Goal: Task Accomplishment & Management: Manage account settings

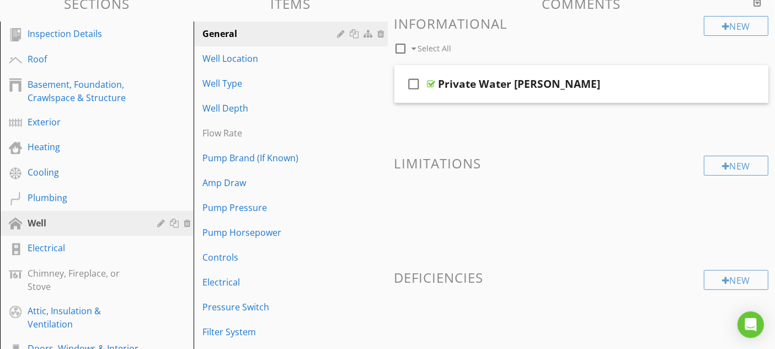
scroll to position [115, 0]
click at [178, 8] on h3 "Sections" at bounding box center [97, 3] width 194 height 15
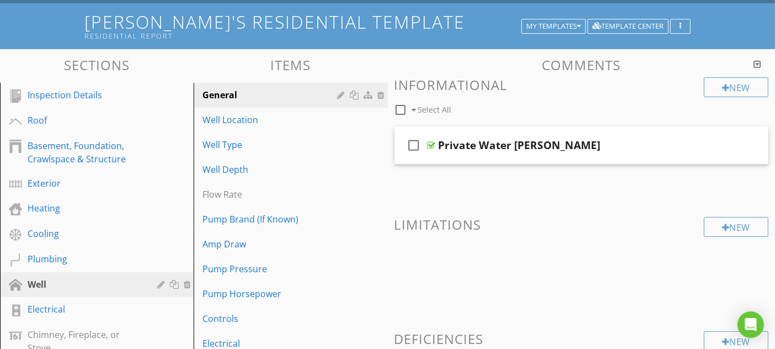
click at [0, 0] on div at bounding box center [0, 0] width 0 height 0
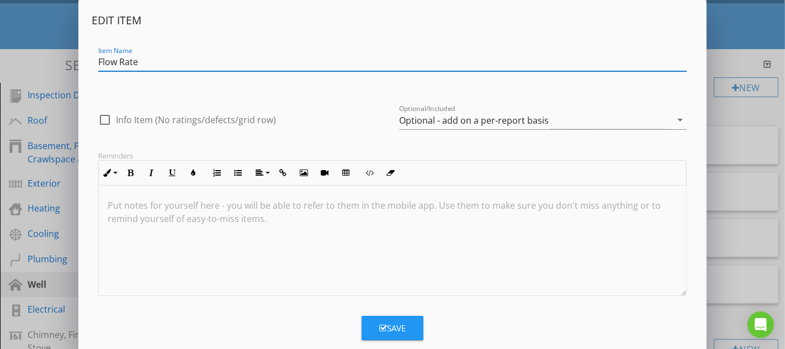
click at [465, 122] on div "Optional - add on a per-report basis" at bounding box center [474, 120] width 150 height 10
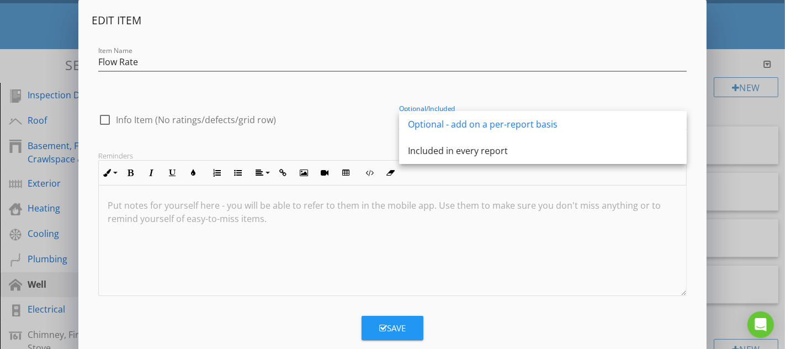
click at [474, 148] on div "Included in every report" at bounding box center [543, 150] width 270 height 13
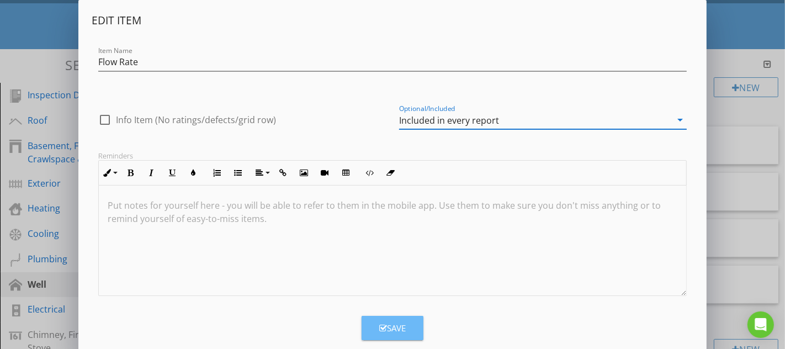
click at [407, 319] on button "Save" at bounding box center [392, 328] width 62 height 24
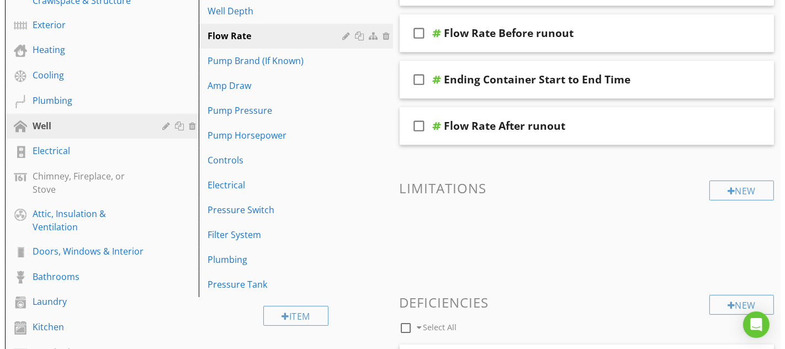
scroll to position [245, 0]
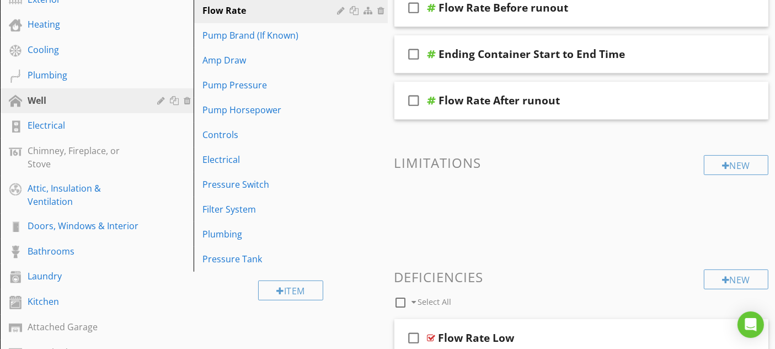
click at [134, 156] on div "Chimney, Fireplace, or Stove" at bounding box center [85, 157] width 114 height 26
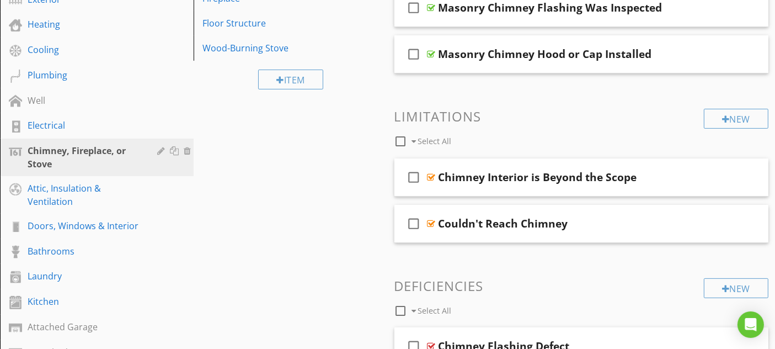
click at [160, 150] on div at bounding box center [162, 150] width 10 height 9
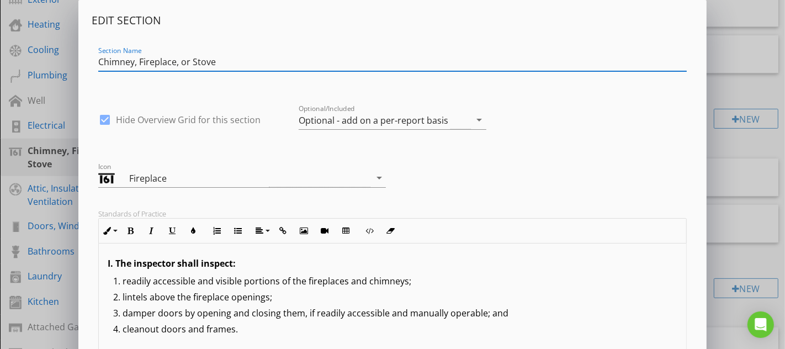
click at [462, 114] on div "Optional - add on a per-report basis" at bounding box center [385, 120] width 172 height 18
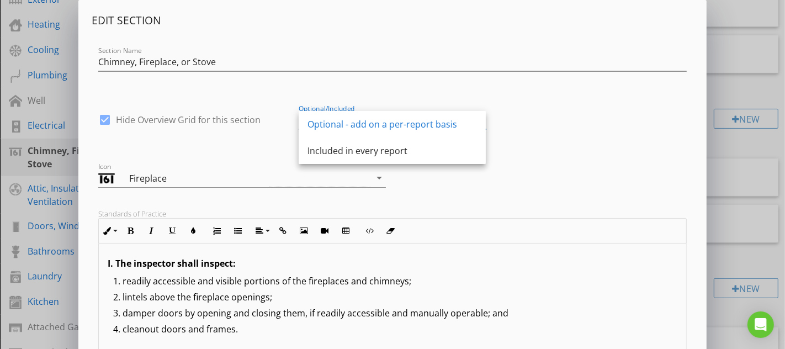
click at [369, 144] on div "Included in every report" at bounding box center [391, 150] width 169 height 13
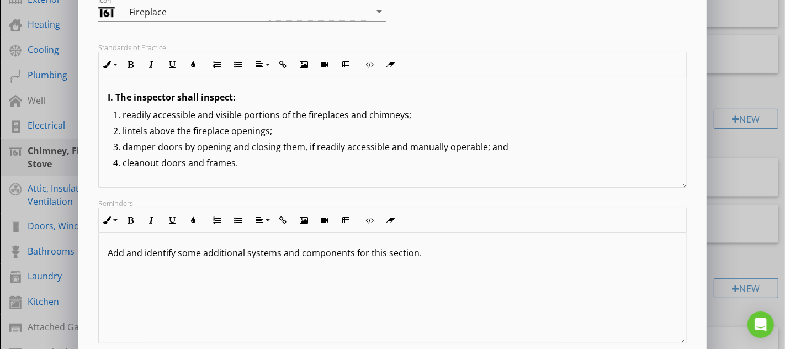
scroll to position [234, 0]
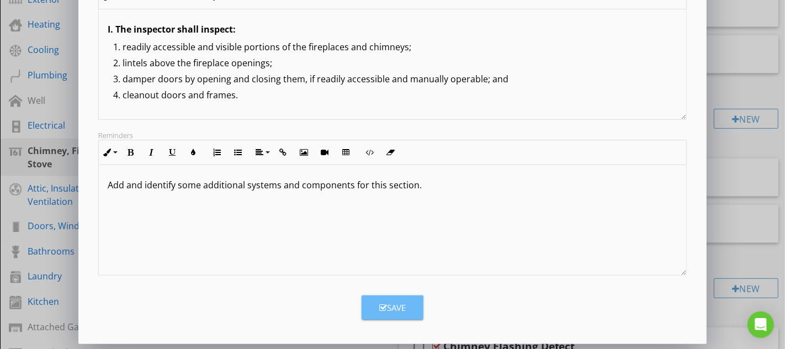
click at [411, 316] on button "Save" at bounding box center [392, 307] width 62 height 24
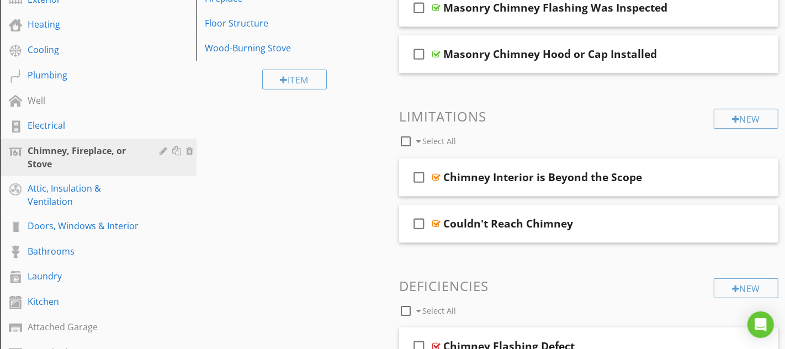
scroll to position [115, 0]
click at [0, 0] on div at bounding box center [0, 0] width 0 height 0
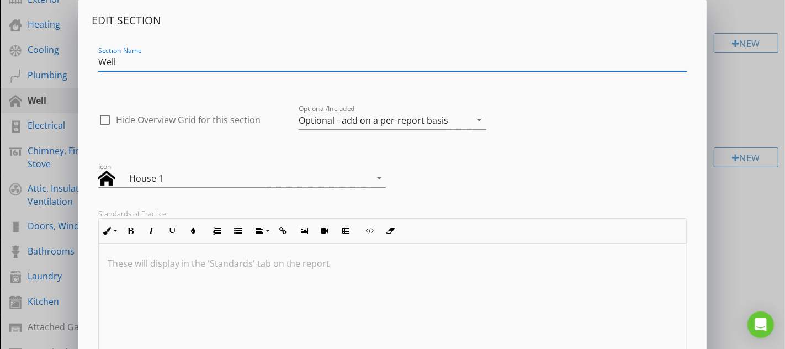
click at [391, 125] on div "Optional - add on a per-report basis" at bounding box center [385, 120] width 172 height 18
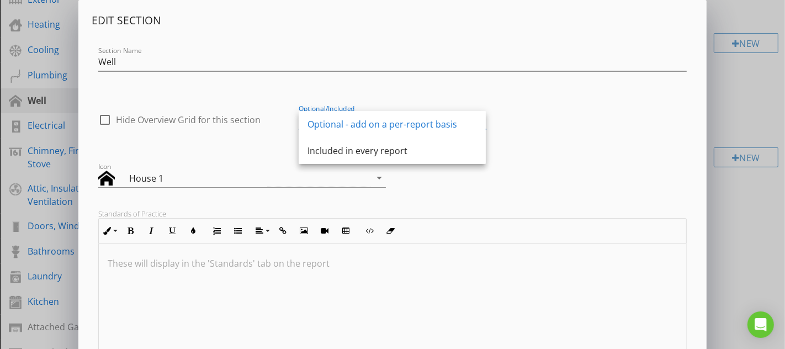
click at [394, 146] on div "Included in every report" at bounding box center [391, 150] width 169 height 13
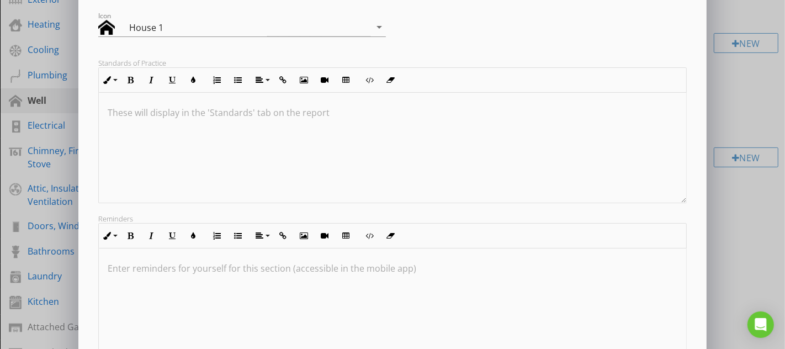
scroll to position [234, 0]
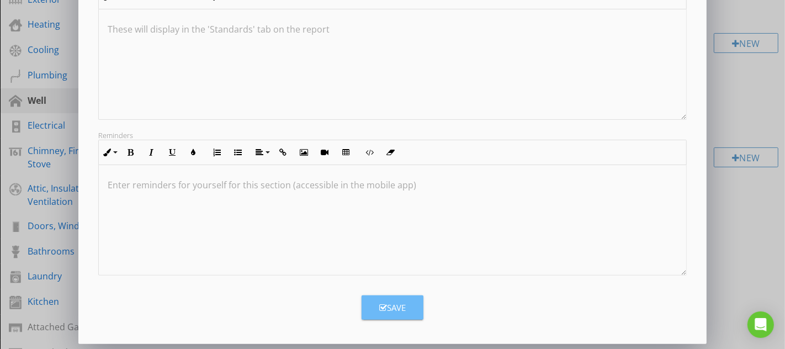
click at [401, 303] on div "Save" at bounding box center [392, 307] width 26 height 13
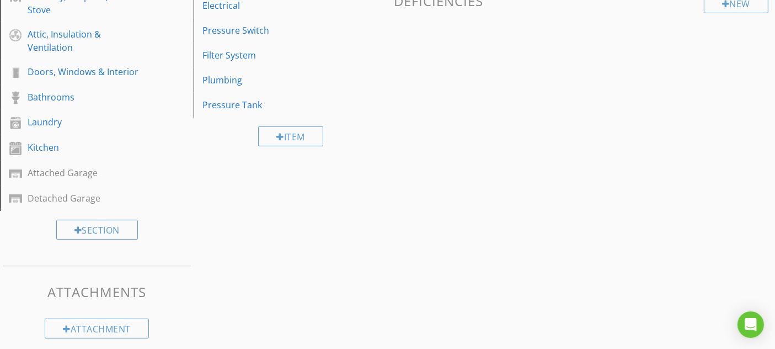
scroll to position [405, 0]
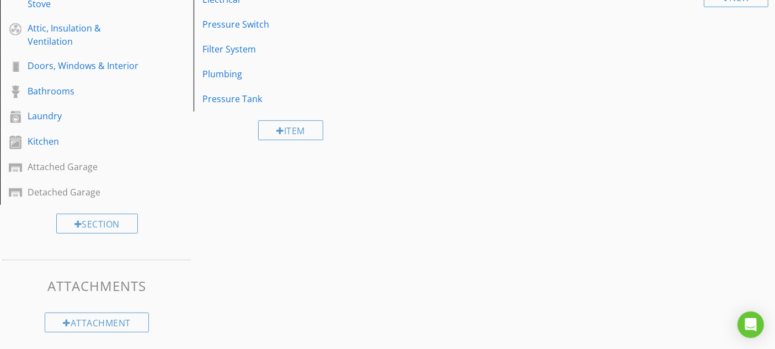
click at [0, 0] on div at bounding box center [0, 0] width 0 height 0
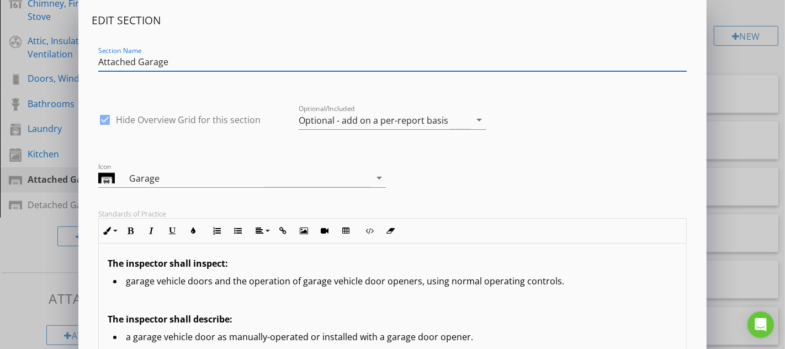
click at [365, 122] on div "Optional - add on a per-report basis" at bounding box center [374, 120] width 150 height 10
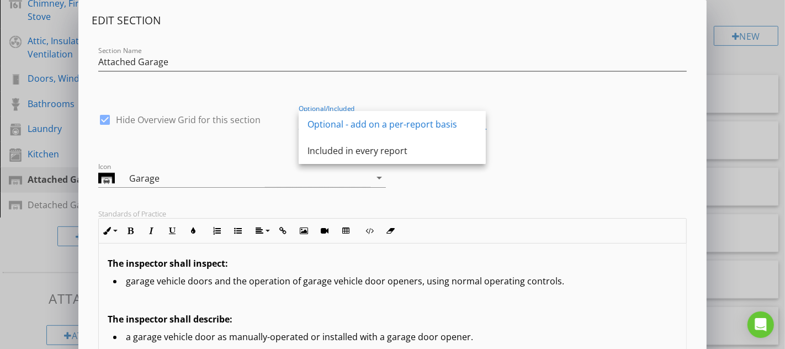
click at [366, 153] on div "Included in every report" at bounding box center [391, 150] width 169 height 13
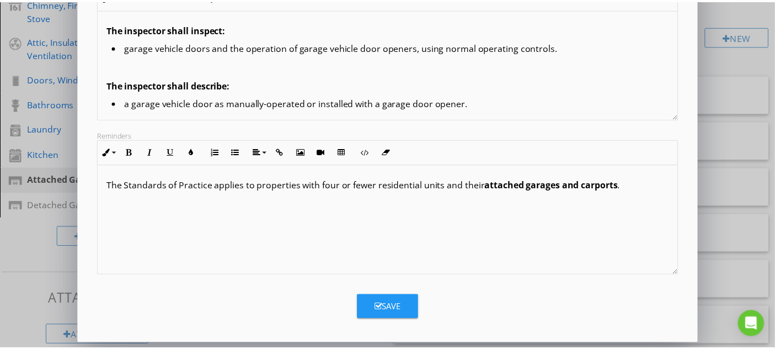
scroll to position [0, 0]
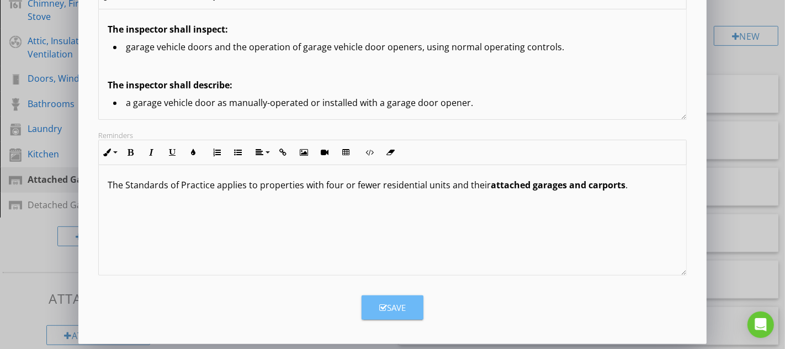
click at [398, 305] on div "Save" at bounding box center [392, 307] width 26 height 13
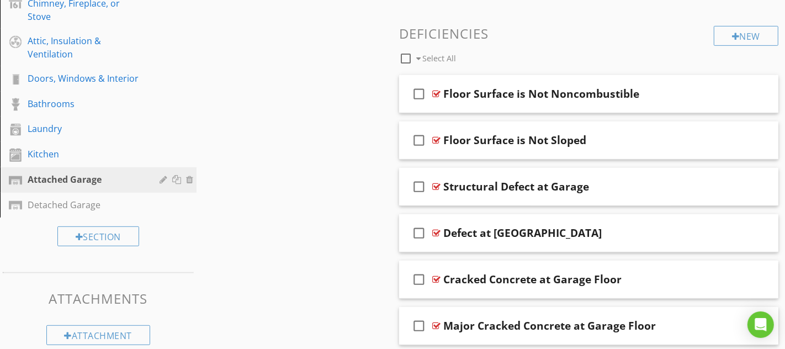
scroll to position [115, 0]
click at [0, 0] on div at bounding box center [0, 0] width 0 height 0
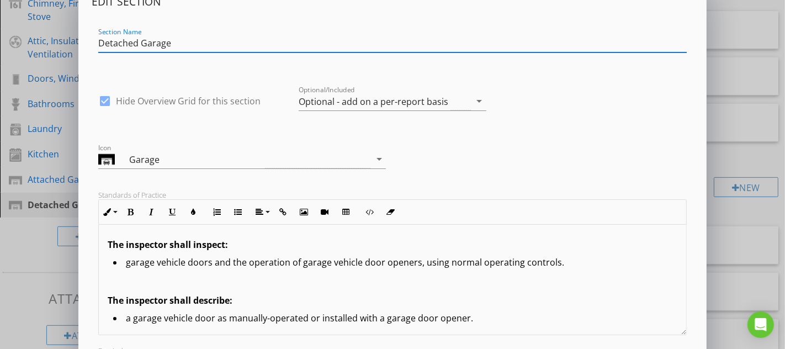
scroll to position [0, 0]
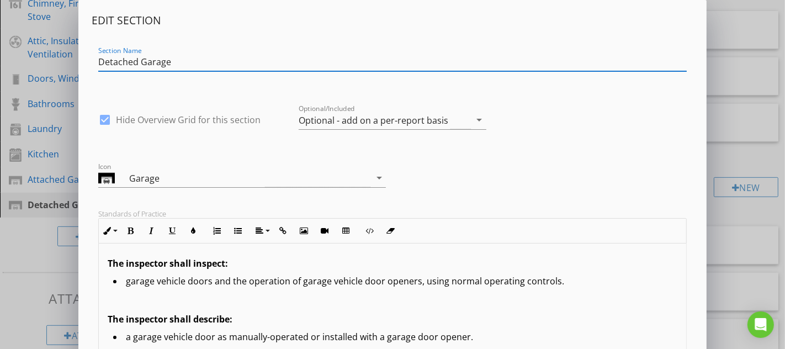
click at [422, 124] on div "Optional - add on a per-report basis" at bounding box center [374, 120] width 150 height 10
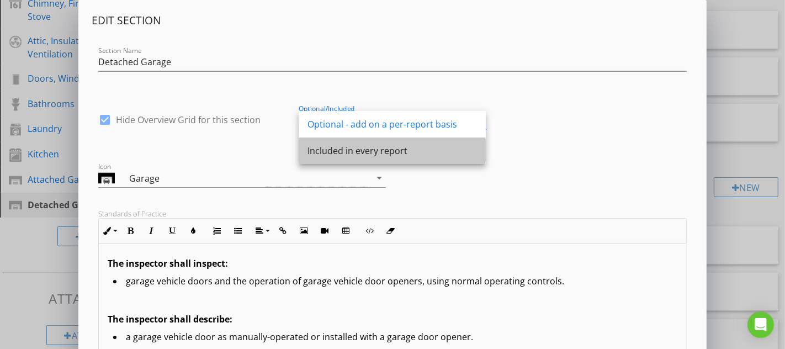
click at [385, 149] on div "Included in every report" at bounding box center [391, 150] width 169 height 13
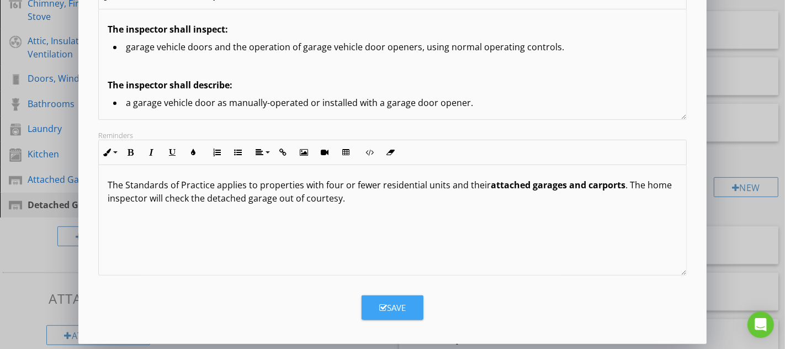
click at [414, 299] on button "Save" at bounding box center [392, 307] width 62 height 24
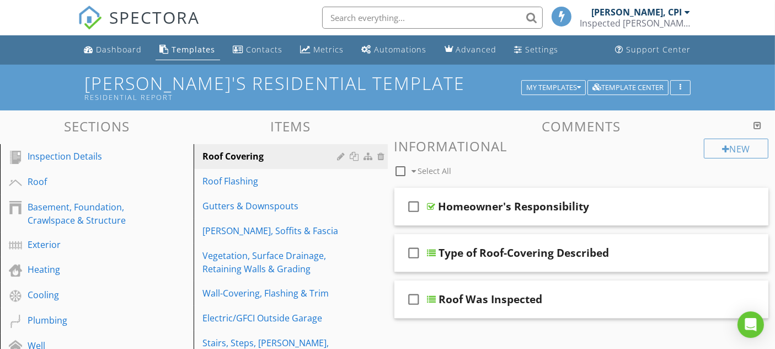
click at [137, 158] on div "Inspection Details" at bounding box center [85, 156] width 114 height 13
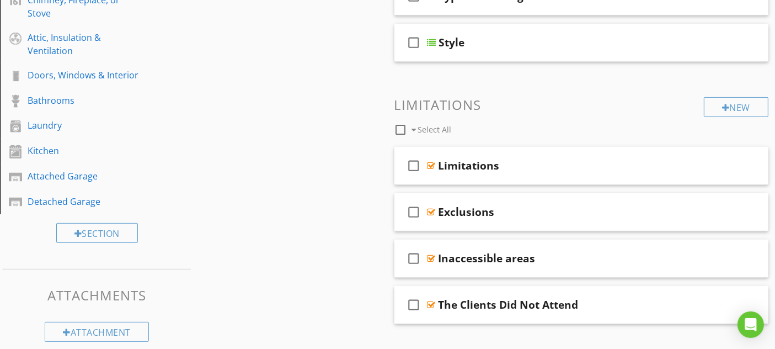
scroll to position [414, 0]
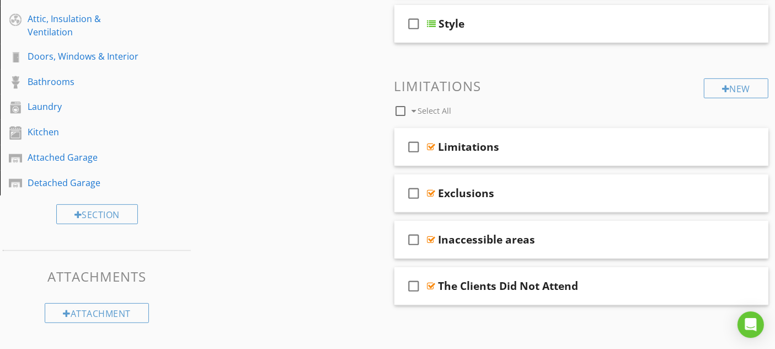
click at [522, 190] on div "Exclusions" at bounding box center [571, 193] width 264 height 13
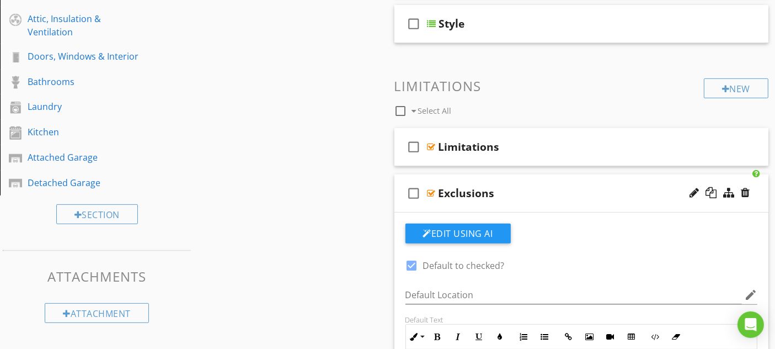
click at [549, 181] on div "check_box_outline_blank Exclusions" at bounding box center [582, 193] width 375 height 38
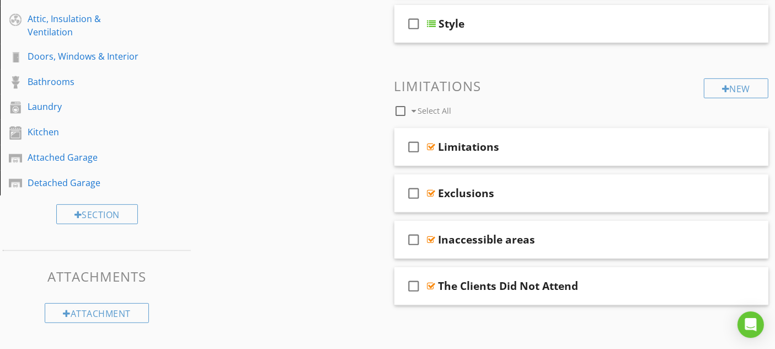
click at [564, 235] on div "Inaccessible areas" at bounding box center [571, 239] width 264 height 13
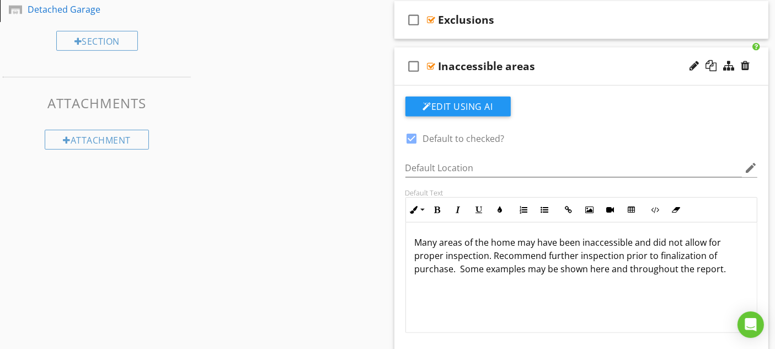
scroll to position [599, 0]
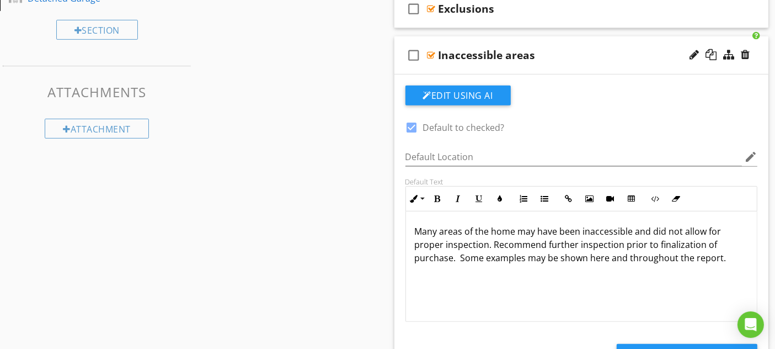
click at [577, 49] on div "Inaccessible areas" at bounding box center [571, 55] width 264 height 13
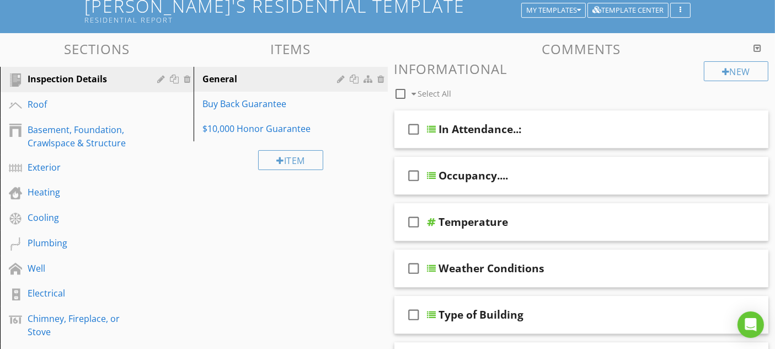
scroll to position [47, 0]
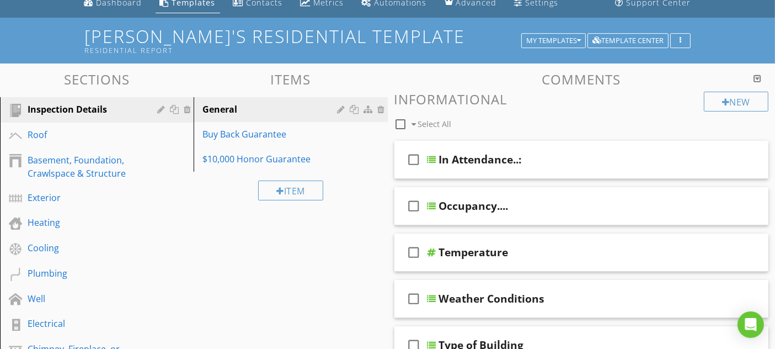
click at [94, 124] on link "Roof" at bounding box center [98, 134] width 190 height 25
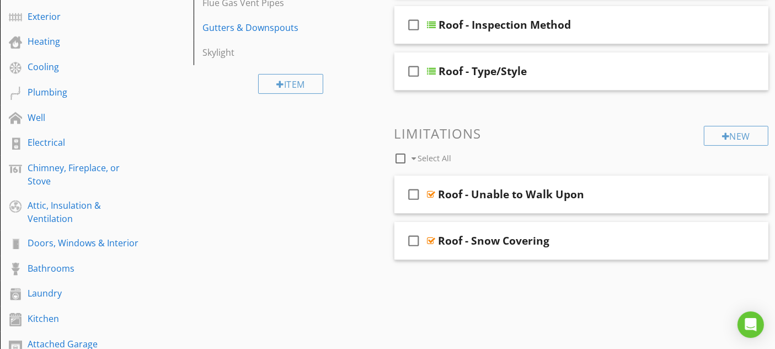
scroll to position [231, 0]
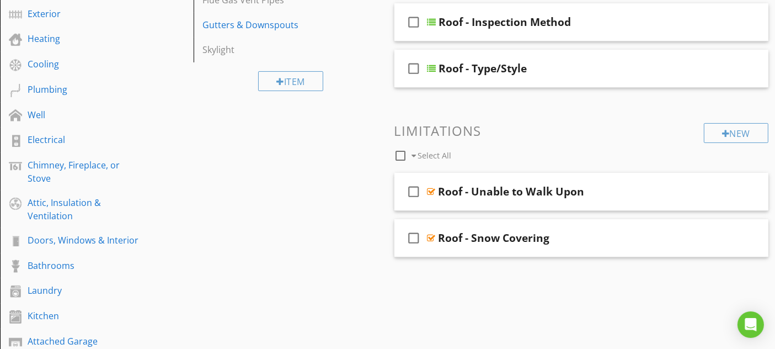
click at [607, 72] on div "Roof - Type/Style" at bounding box center [571, 68] width 264 height 13
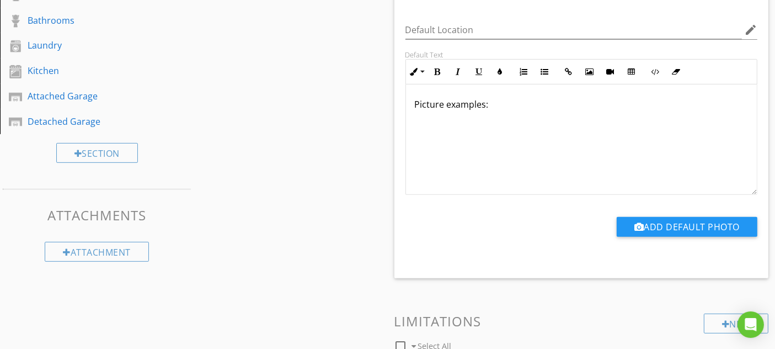
scroll to position [414, 0]
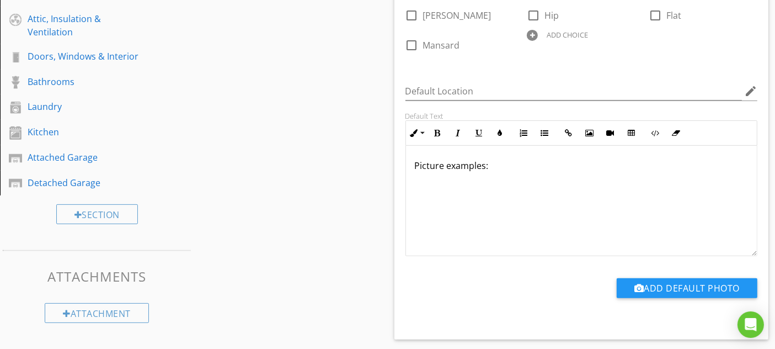
click at [473, 196] on div "Picture examples:" at bounding box center [581, 201] width 351 height 110
click at [519, 163] on p "Picture examples:" at bounding box center [582, 165] width 334 height 13
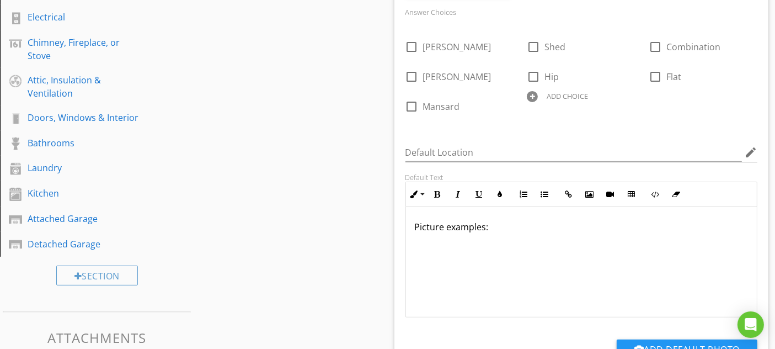
scroll to position [292, 0]
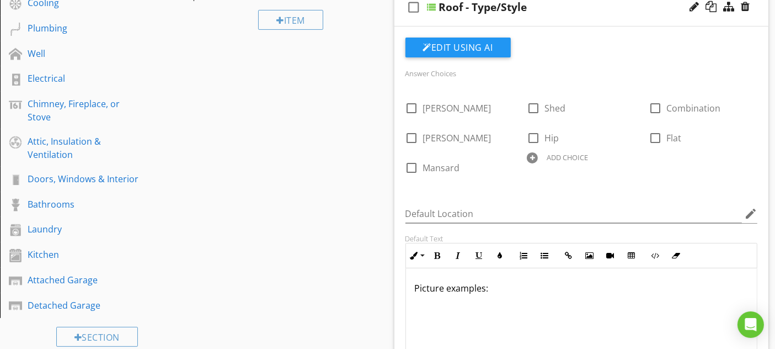
click at [411, 288] on div "Picture examples:" at bounding box center [581, 323] width 351 height 110
click at [589, 252] on icon "button" at bounding box center [590, 256] width 8 height 8
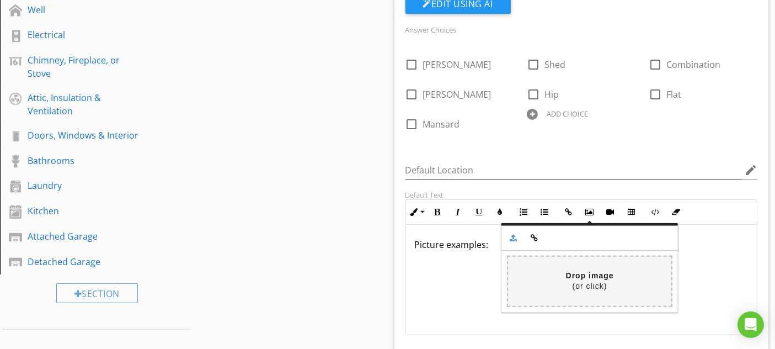
scroll to position [353, 0]
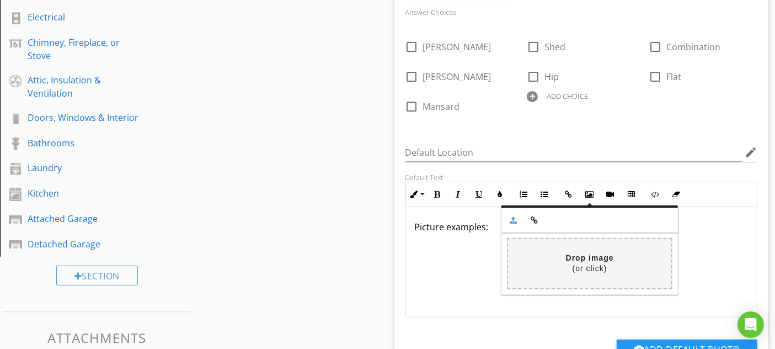
click at [587, 251] on input "file" at bounding box center [263, 263] width 817 height 49
type input "C:\fakepath\Roof types.JPG"
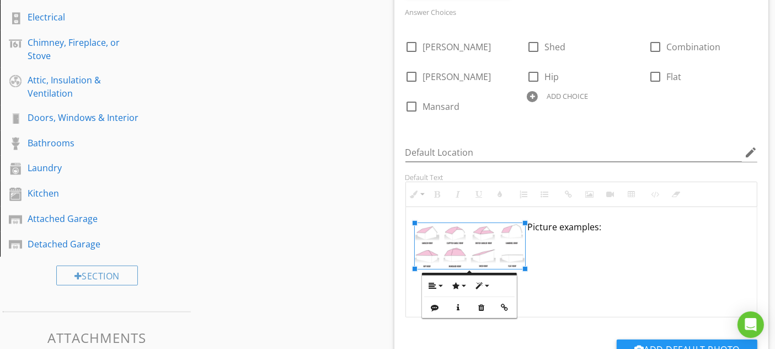
scroll to position [0, 0]
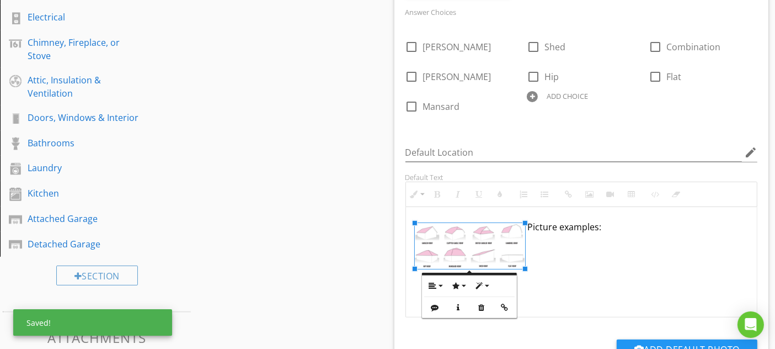
click at [534, 236] on div "Picture examples:" at bounding box center [581, 262] width 351 height 110
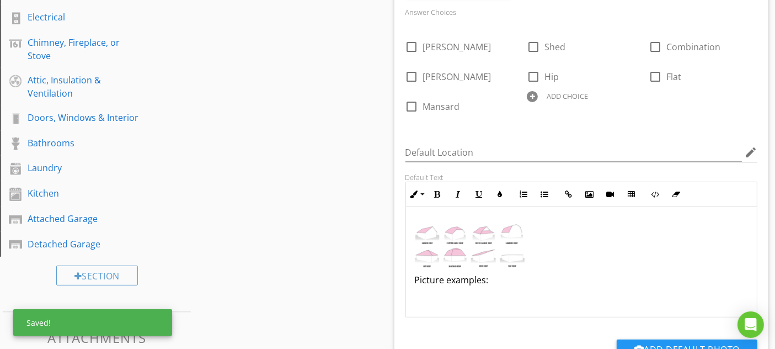
click at [504, 240] on img at bounding box center [470, 246] width 110 height 46
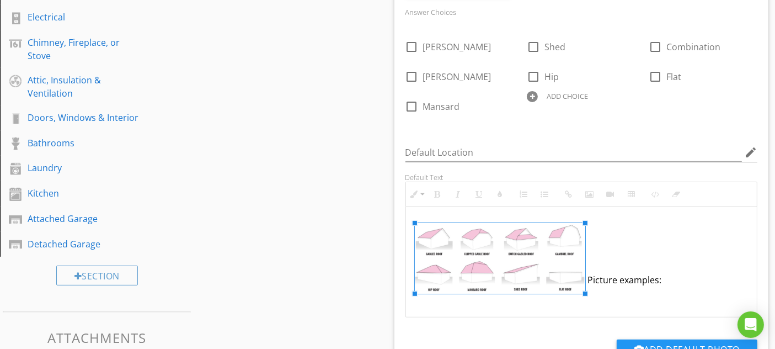
drag, startPoint x: 526, startPoint y: 266, endPoint x: 591, endPoint y: 300, distance: 73.1
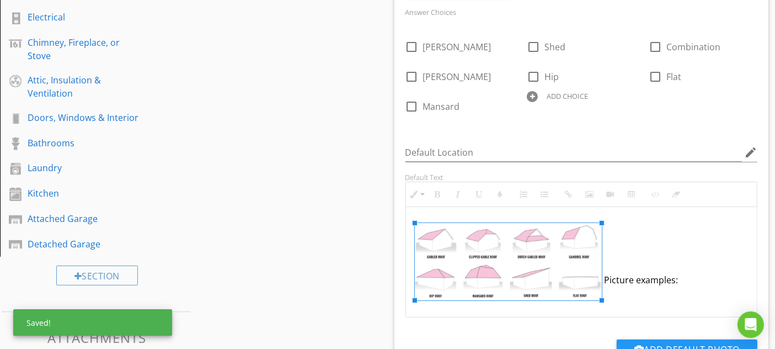
drag, startPoint x: 589, startPoint y: 221, endPoint x: 603, endPoint y: 209, distance: 18.0
drag, startPoint x: 604, startPoint y: 278, endPoint x: 657, endPoint y: 281, distance: 53.6
click at [604, 278] on p "Picture examples:" at bounding box center [582, 279] width 334 height 13
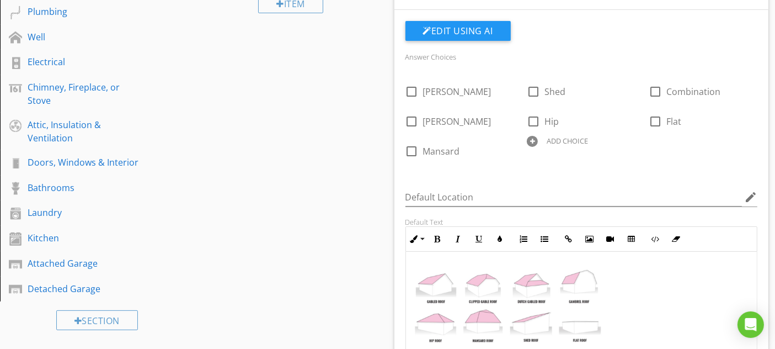
scroll to position [231, 0]
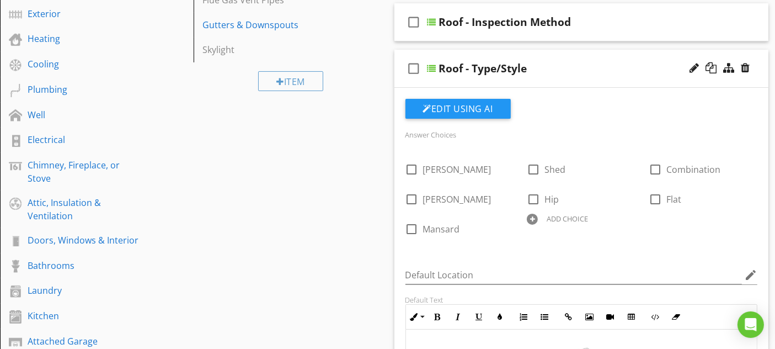
click at [585, 63] on div "Roof - Type/Style" at bounding box center [571, 68] width 264 height 13
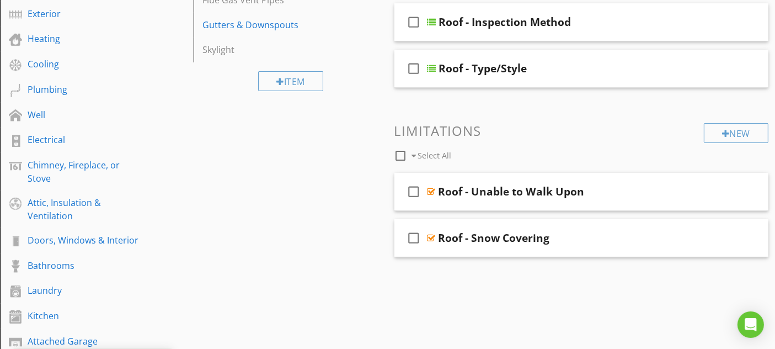
click at [624, 186] on div "Roof - Unable to Walk Upon" at bounding box center [571, 191] width 264 height 13
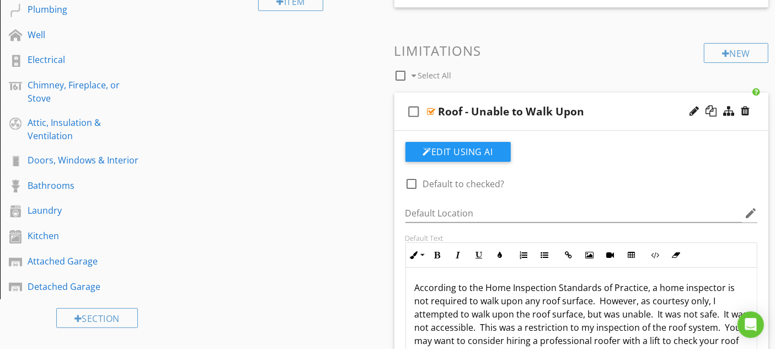
scroll to position [292, 0]
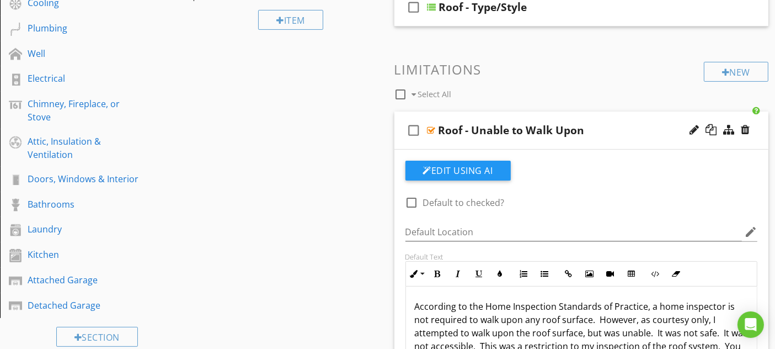
click at [622, 118] on div "check_box_outline_blank Roof - Unable to Walk Upon" at bounding box center [582, 130] width 375 height 38
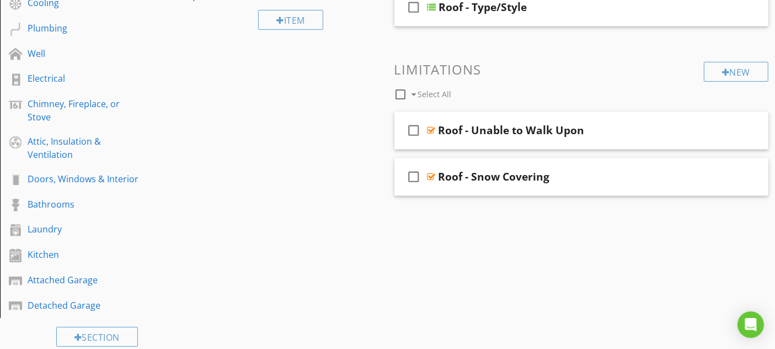
click at [583, 177] on div "Roof - Snow Covering" at bounding box center [571, 176] width 264 height 13
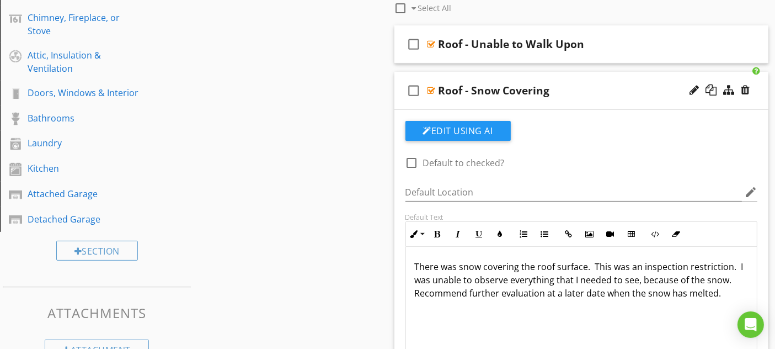
scroll to position [353, 0]
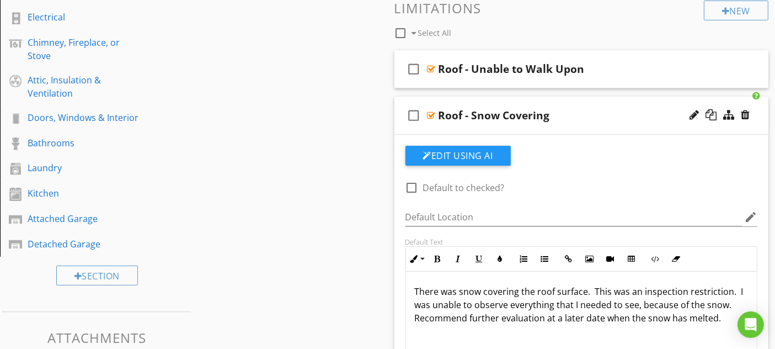
click at [610, 115] on div "Roof - Snow Covering" at bounding box center [571, 115] width 264 height 13
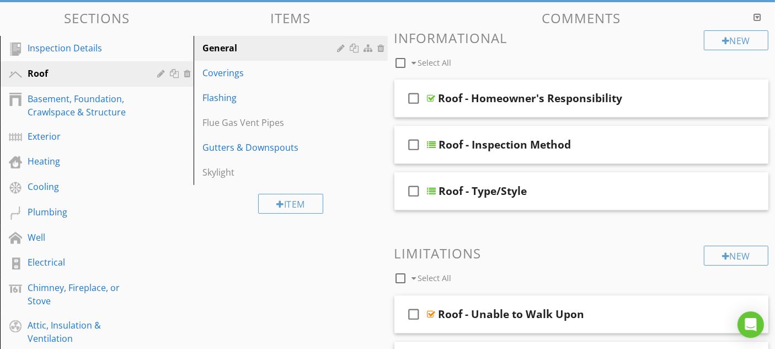
scroll to position [47, 0]
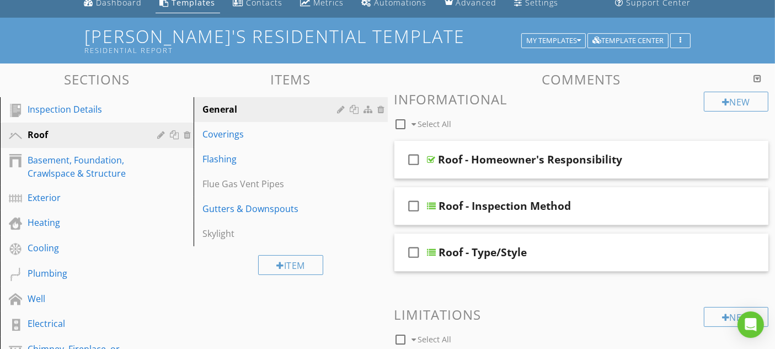
click at [271, 134] on div "Coverings" at bounding box center [272, 133] width 138 height 13
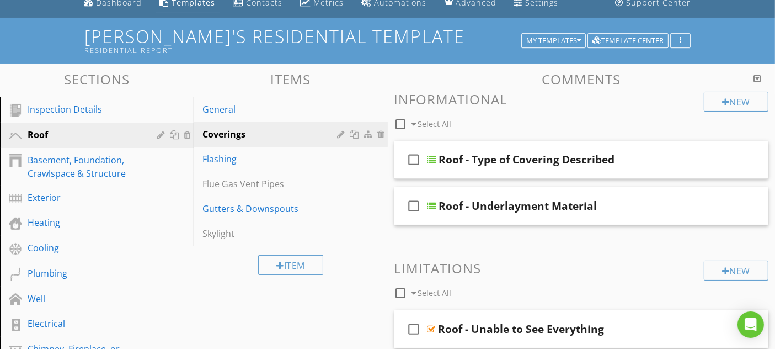
click at [629, 157] on div "Roof - Type of Covering Described" at bounding box center [571, 159] width 264 height 13
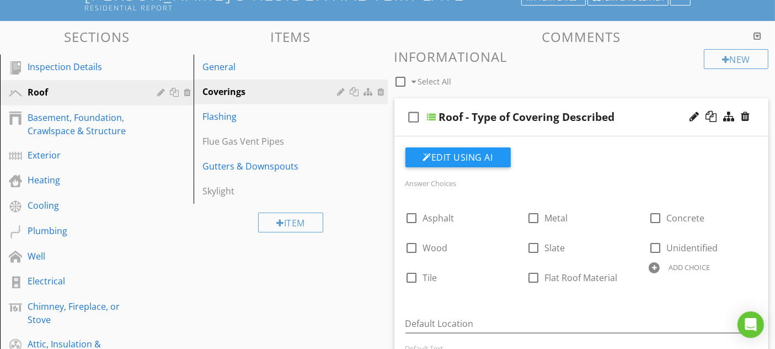
scroll to position [108, 0]
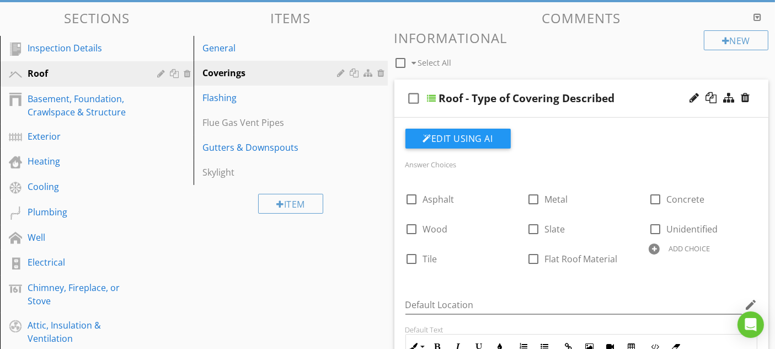
click at [654, 97] on div "Roof - Type of Covering Described" at bounding box center [571, 98] width 264 height 13
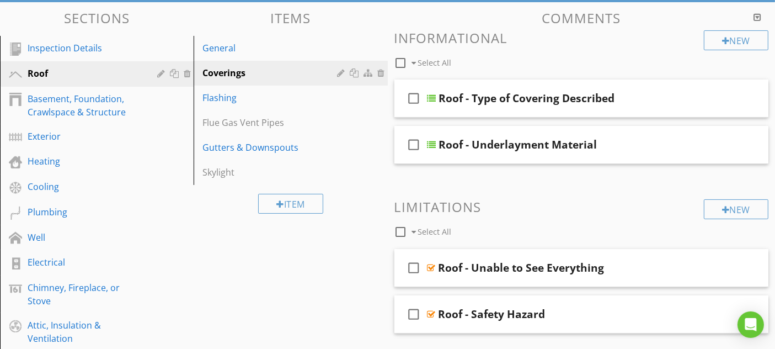
click at [654, 97] on div "Roof - Type of Covering Described" at bounding box center [571, 98] width 264 height 13
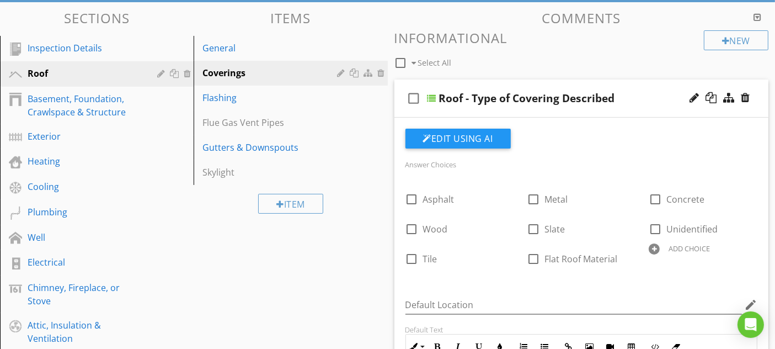
click at [632, 87] on div "check_box_outline_blank Roof - Type of Covering Described" at bounding box center [582, 98] width 375 height 38
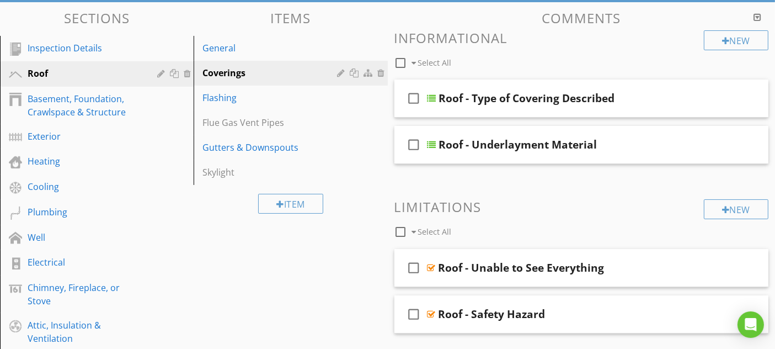
scroll to position [169, 0]
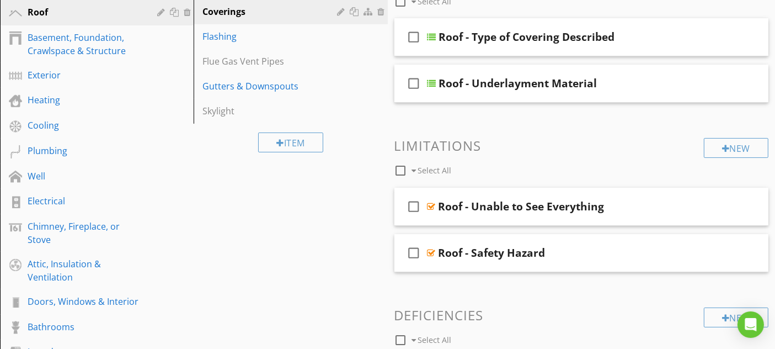
click at [640, 138] on h3 "Limitations" at bounding box center [582, 145] width 375 height 15
click at [638, 89] on div "Roof - Underlayment Material" at bounding box center [571, 83] width 264 height 13
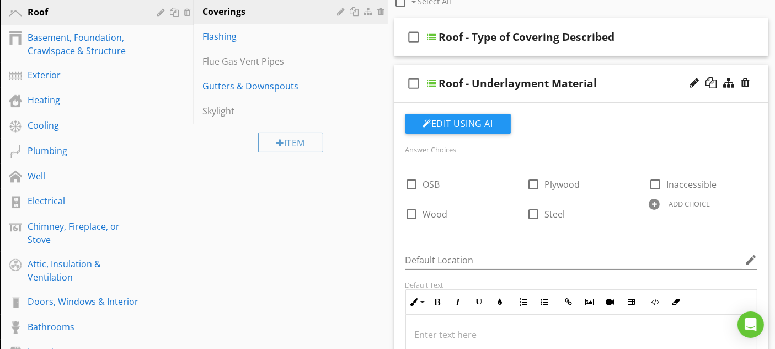
click at [641, 78] on div "Roof - Underlayment Material" at bounding box center [571, 83] width 264 height 13
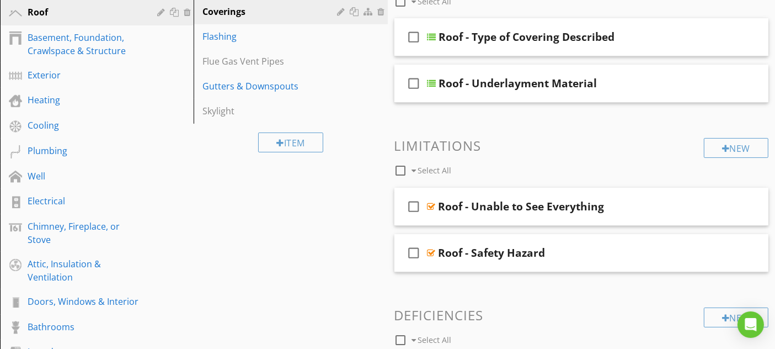
click at [645, 209] on div "Roof - Unable to See Everything" at bounding box center [571, 206] width 264 height 13
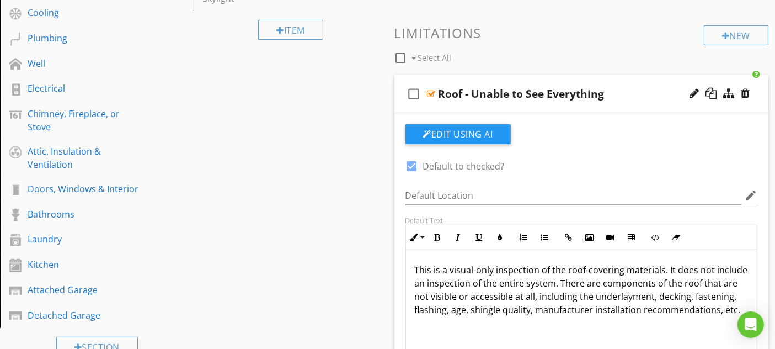
scroll to position [353, 0]
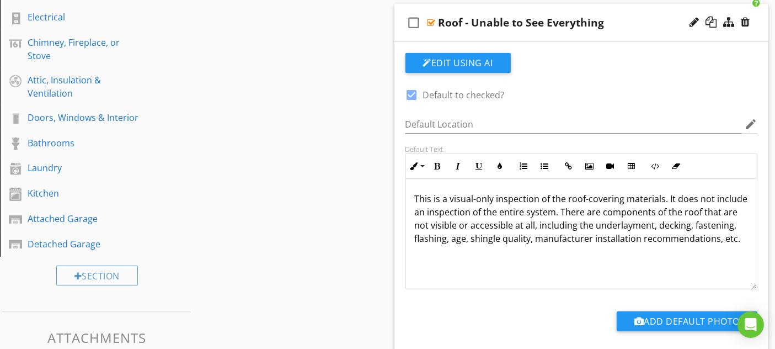
click at [643, 8] on div "check_box_outline_blank Roof - Unable to See Everything" at bounding box center [582, 23] width 375 height 38
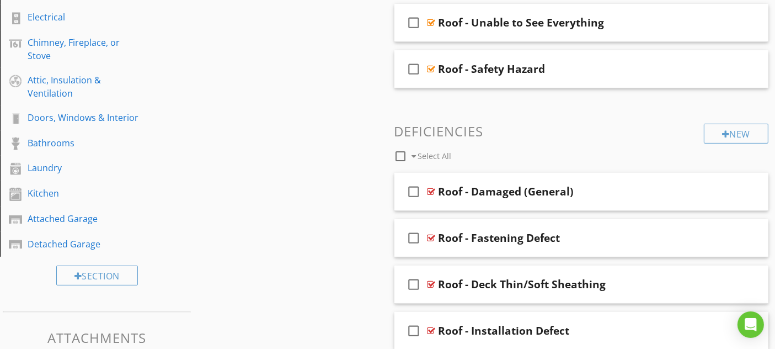
click at [611, 71] on div "Roof - Safety Hazard" at bounding box center [571, 68] width 264 height 13
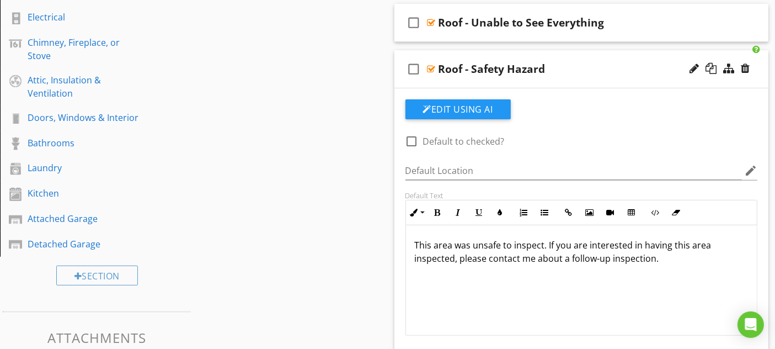
click at [624, 63] on div "Roof - Safety Hazard" at bounding box center [571, 68] width 264 height 13
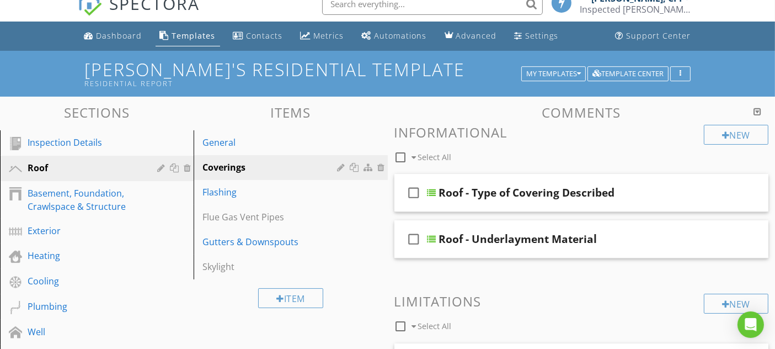
scroll to position [0, 0]
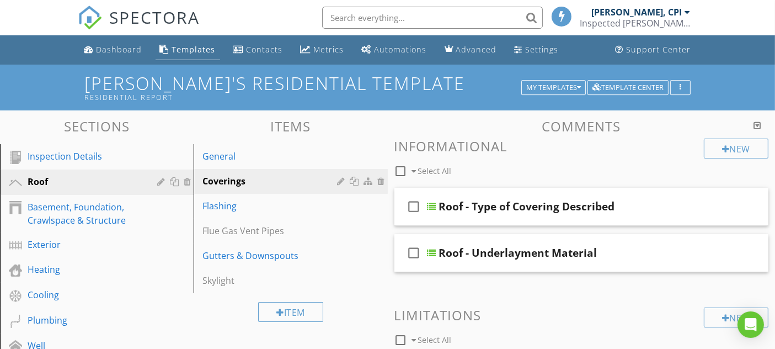
click at [311, 204] on div "Flashing" at bounding box center [272, 205] width 138 height 13
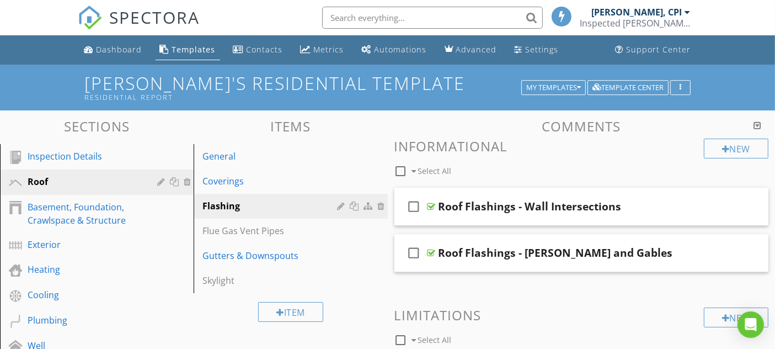
click at [290, 226] on div "Flue Gas Vent Pipes" at bounding box center [272, 230] width 138 height 13
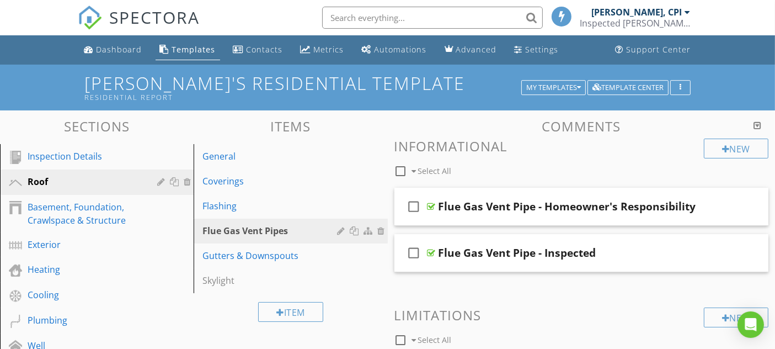
scroll to position [61, 0]
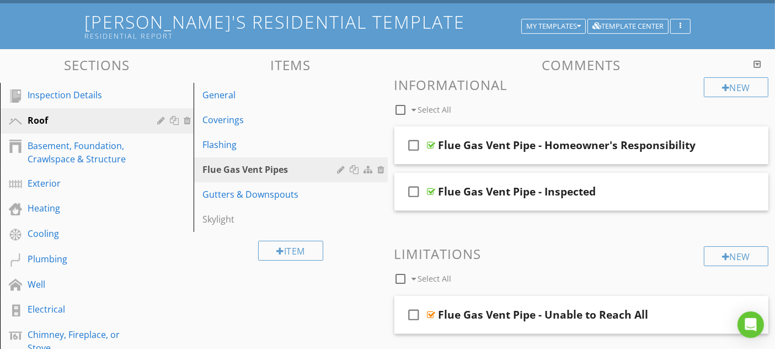
click at [553, 130] on div "check_box_outline_blank Flue Gas Vent Pipe - Homeowner's Responsibility" at bounding box center [582, 145] width 375 height 38
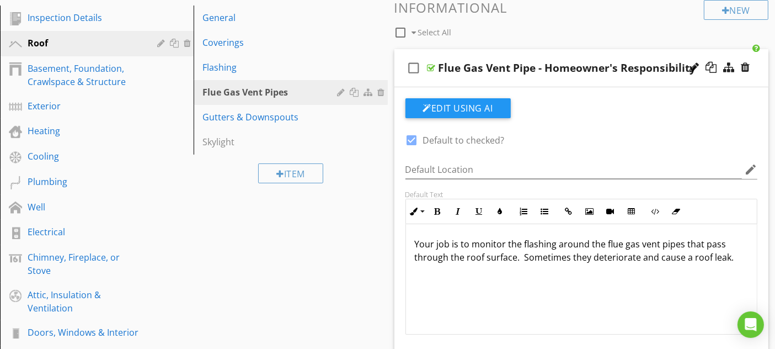
scroll to position [122, 0]
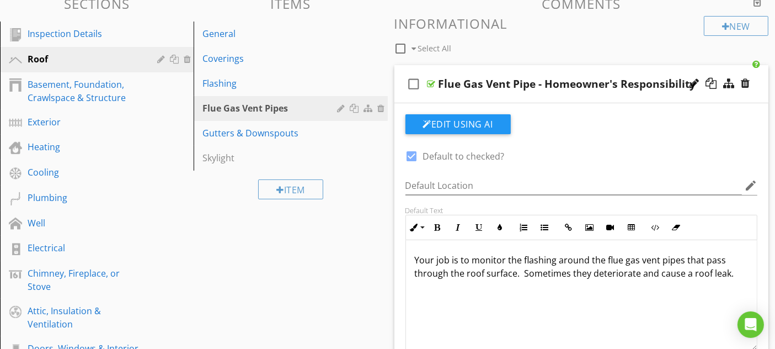
click at [603, 75] on div "check_box_outline_blank Flue Gas Vent Pipe - Homeowner's Responsibility" at bounding box center [582, 84] width 375 height 38
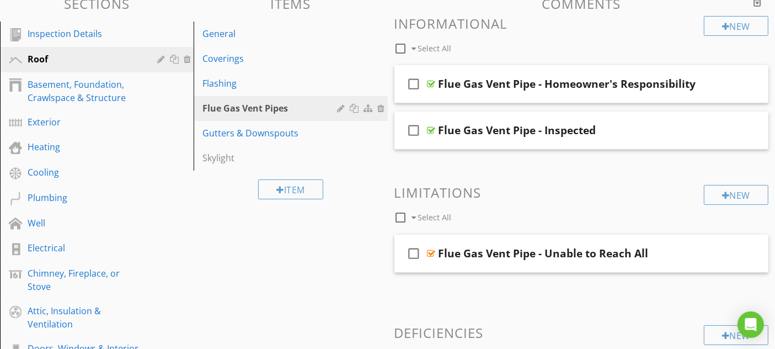
click at [646, 131] on div "Flue Gas Vent Pipe - Inspected" at bounding box center [571, 130] width 264 height 13
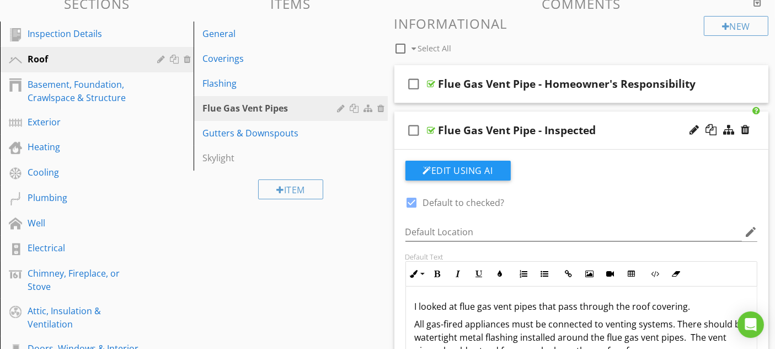
click at [99, 284] on div "Chimney, Fireplace, or Stove" at bounding box center [85, 280] width 114 height 26
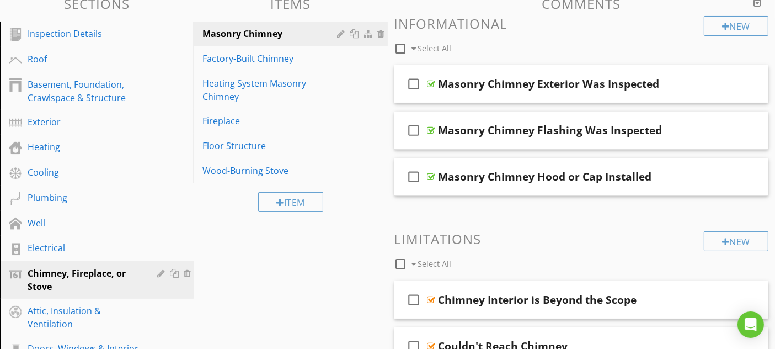
click at [107, 60] on div "Roof" at bounding box center [85, 58] width 114 height 13
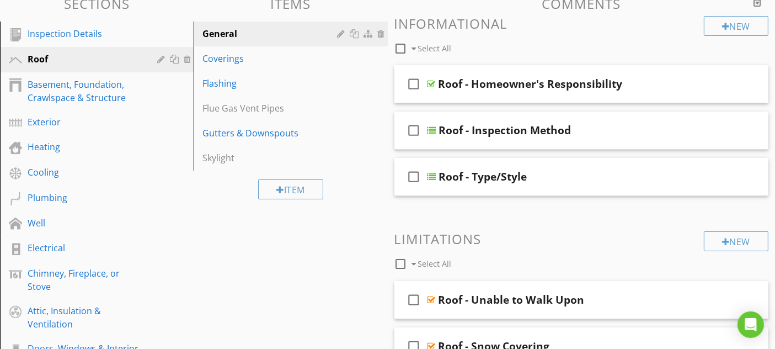
click at [0, 0] on div at bounding box center [0, 0] width 0 height 0
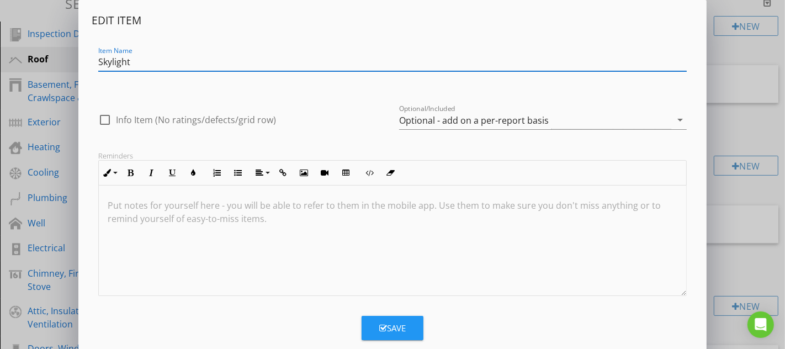
click at [472, 121] on div "Optional - add on a per-report basis" at bounding box center [474, 120] width 150 height 10
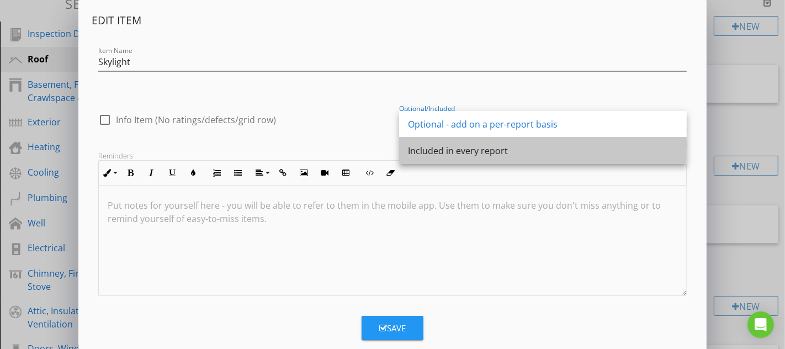
click at [474, 152] on div "Included in every report" at bounding box center [543, 150] width 270 height 13
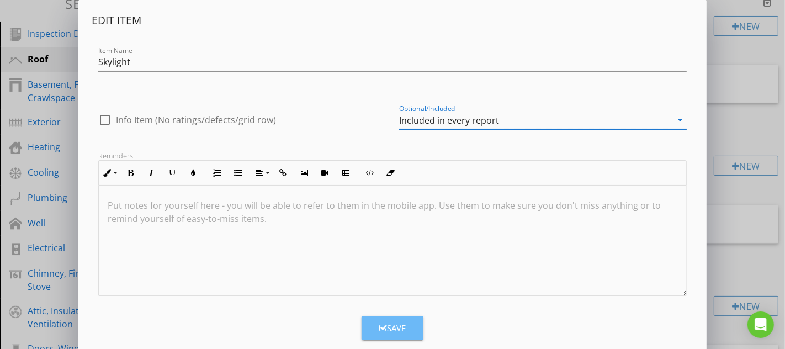
click at [399, 328] on div "Save" at bounding box center [392, 328] width 26 height 13
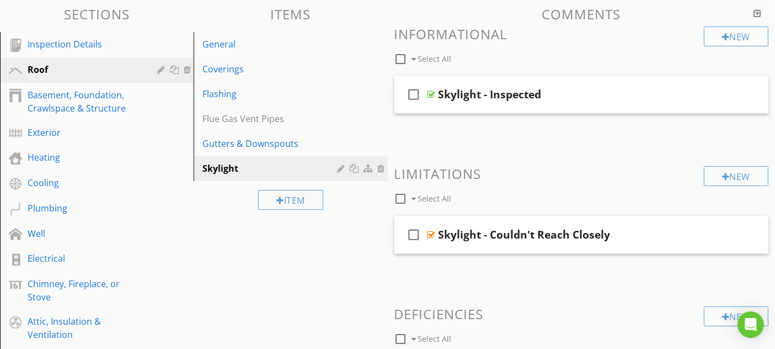
scroll to position [98, 0]
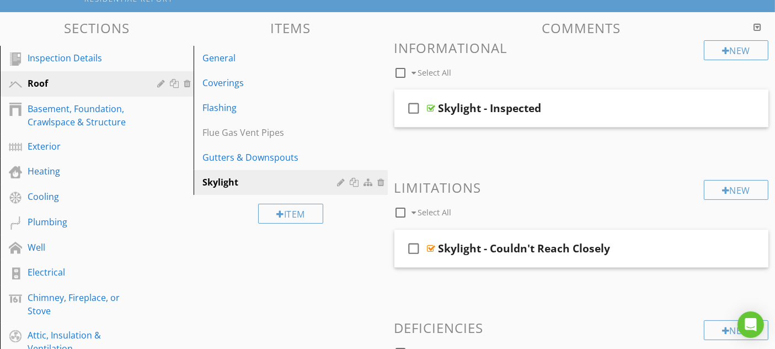
click at [0, 0] on div at bounding box center [0, 0] width 0 height 0
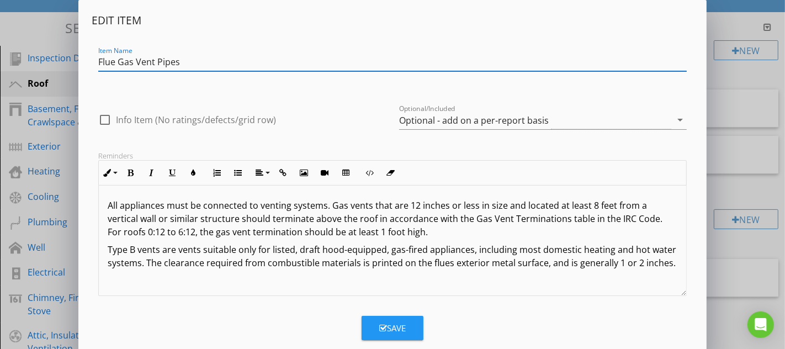
click at [559, 116] on div "Optional - add on a per-report basis" at bounding box center [535, 120] width 272 height 18
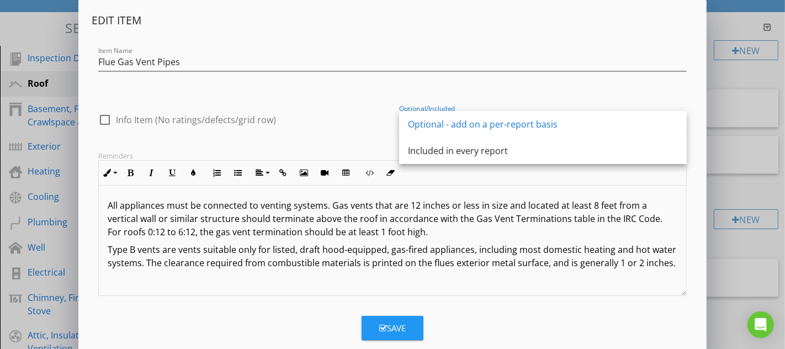
click at [470, 149] on div "Included in every report" at bounding box center [543, 150] width 270 height 13
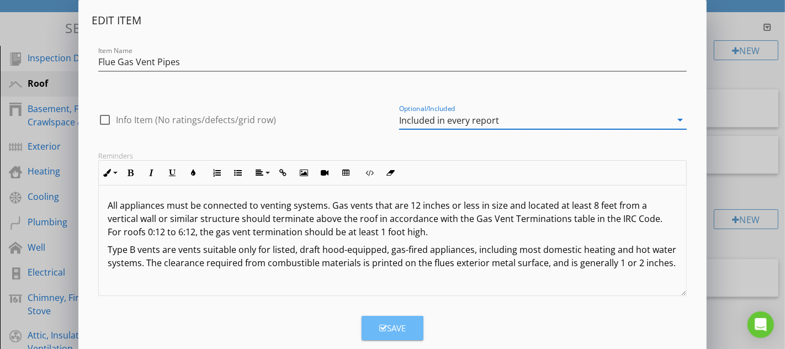
click at [402, 324] on div "Save" at bounding box center [392, 328] width 26 height 13
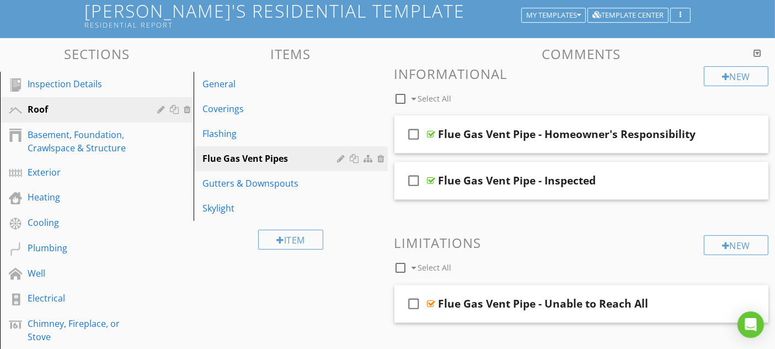
scroll to position [0, 0]
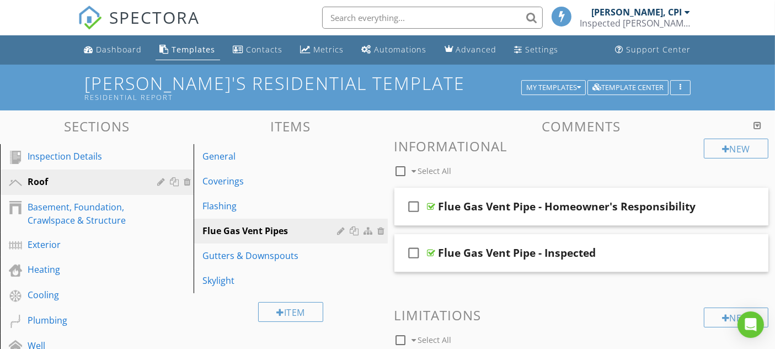
click at [121, 157] on div "Inspection Details" at bounding box center [85, 156] width 114 height 13
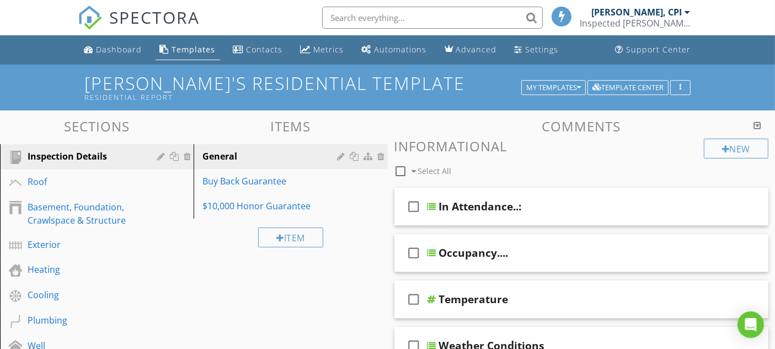
click at [120, 185] on div "Roof" at bounding box center [85, 181] width 114 height 13
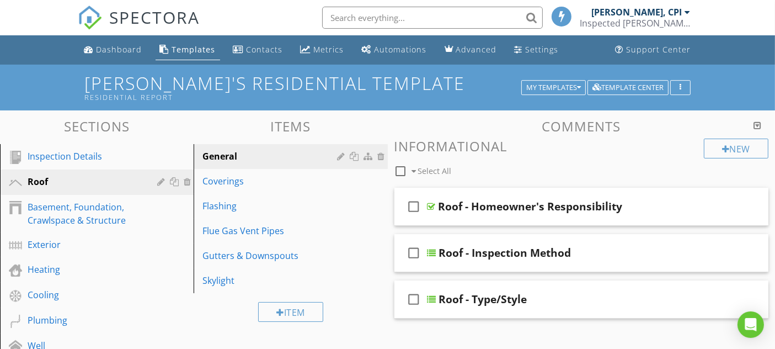
click at [132, 220] on div "Basement, Foundation, Crawlspace & Structure" at bounding box center [85, 213] width 114 height 26
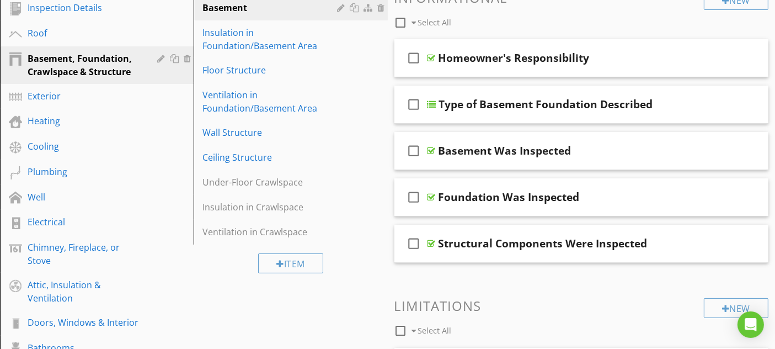
scroll to position [122, 0]
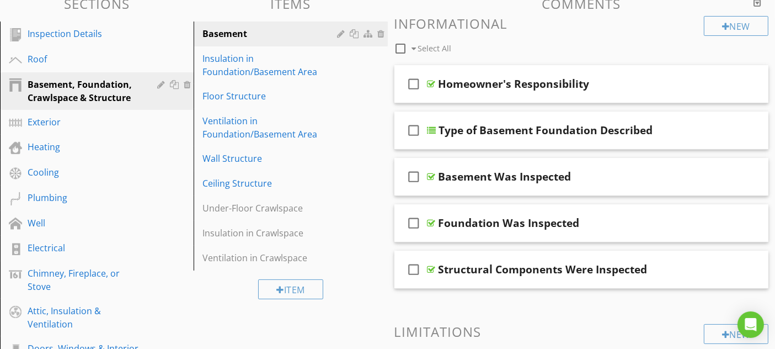
click at [320, 205] on div "Under-Floor Crawlspace" at bounding box center [272, 207] width 138 height 13
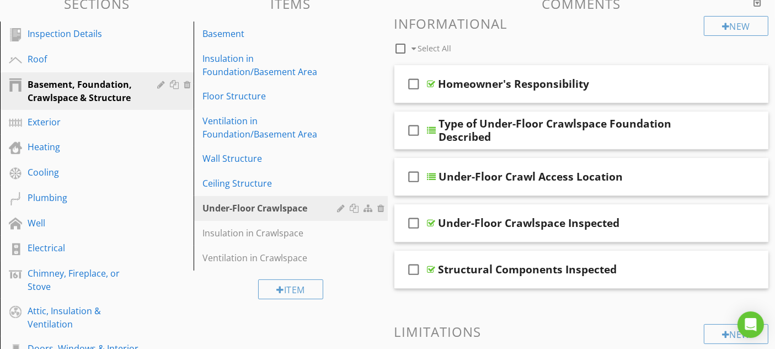
click at [340, 207] on div at bounding box center [343, 208] width 10 height 9
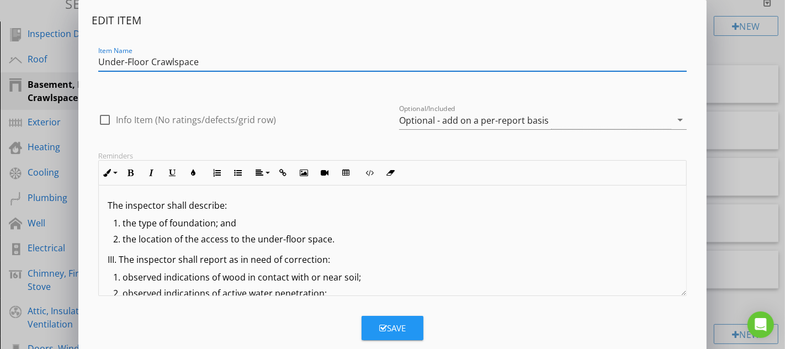
click at [481, 116] on div "Optional - add on a per-report basis" at bounding box center [474, 120] width 150 height 10
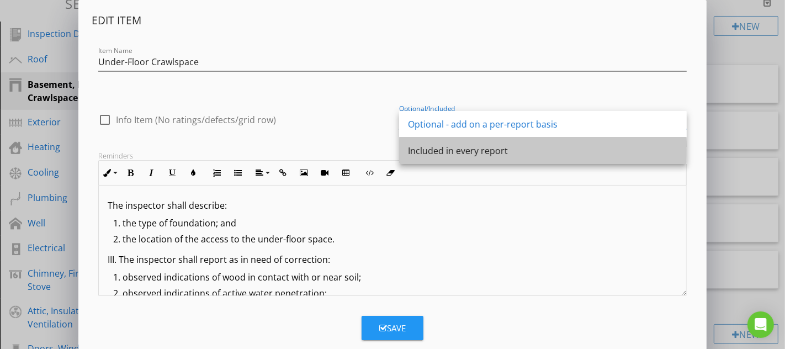
click at [479, 150] on div "Included in every report" at bounding box center [543, 150] width 270 height 13
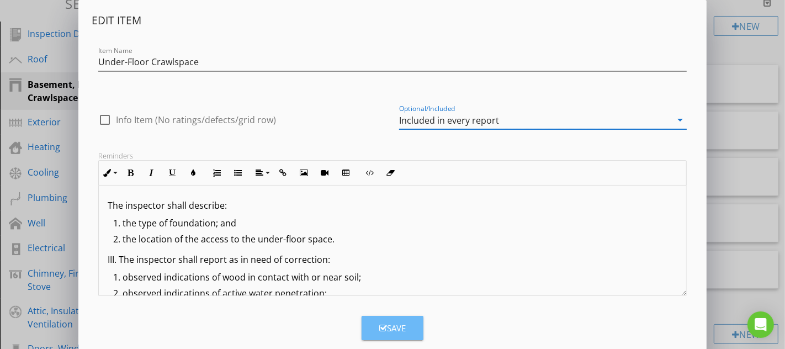
click at [413, 333] on button "Save" at bounding box center [392, 328] width 62 height 24
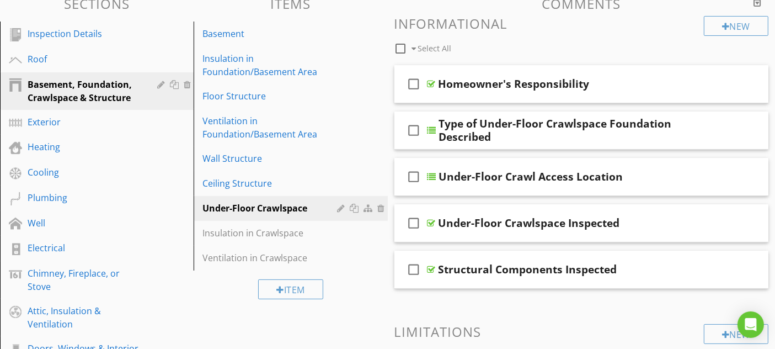
click at [0, 0] on div at bounding box center [0, 0] width 0 height 0
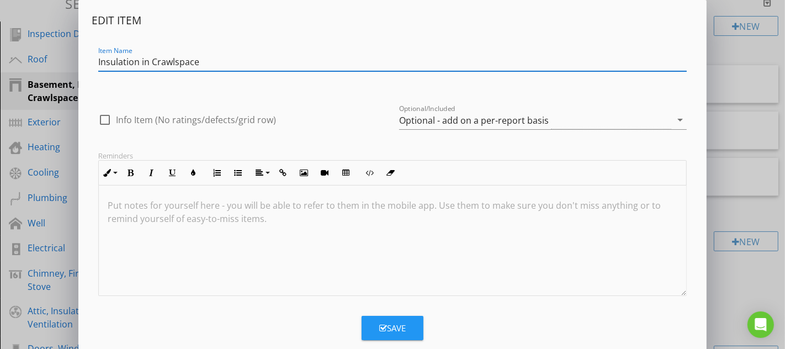
click at [439, 126] on div "Optional - add on a per-report basis" at bounding box center [535, 120] width 272 height 18
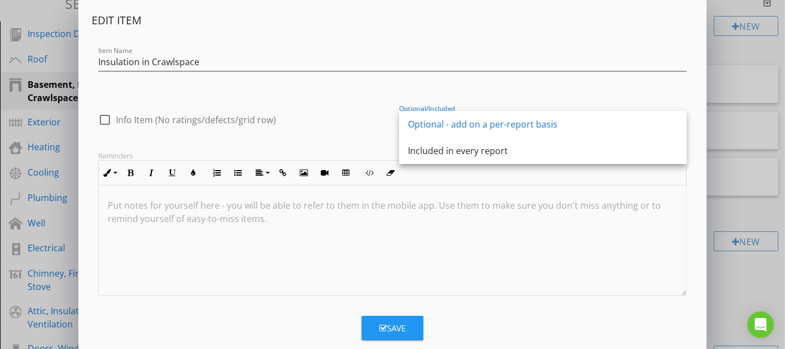
drag, startPoint x: 448, startPoint y: 152, endPoint x: 447, endPoint y: 161, distance: 8.8
click at [449, 153] on div "Included in every report" at bounding box center [543, 150] width 270 height 13
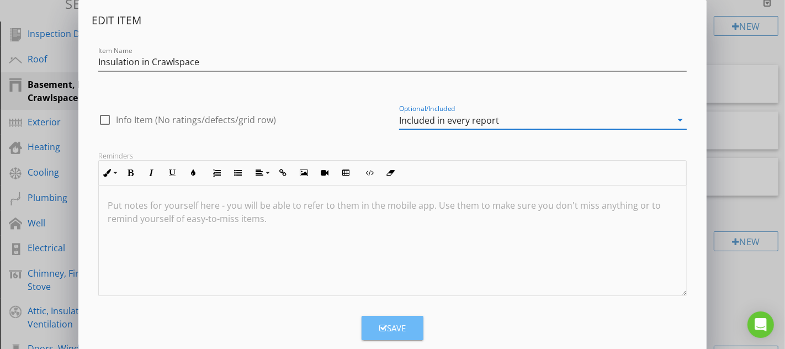
click at [397, 328] on div "Save" at bounding box center [392, 328] width 26 height 13
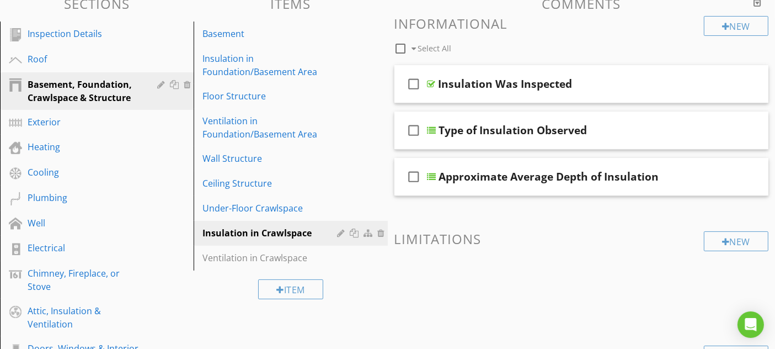
click at [311, 256] on div "Ventilation in Crawlspace" at bounding box center [272, 257] width 138 height 13
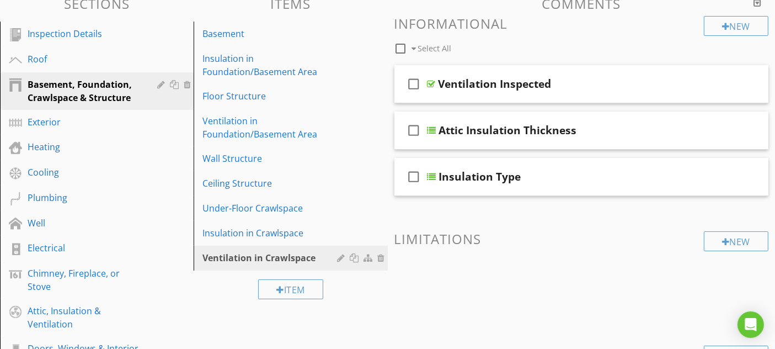
click at [342, 256] on div at bounding box center [343, 257] width 10 height 9
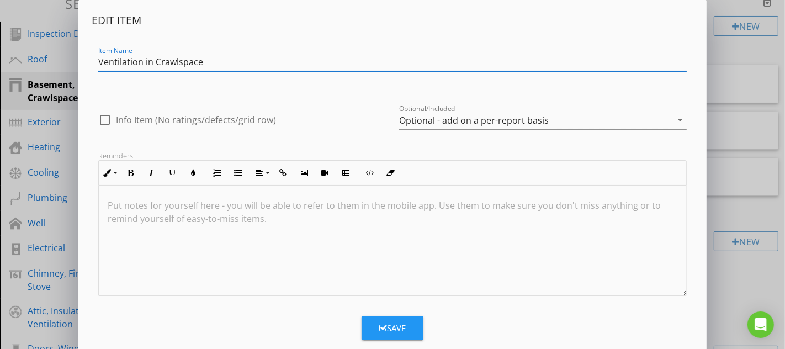
click at [449, 125] on div "Optional - add on a per-report basis" at bounding box center [474, 120] width 150 height 10
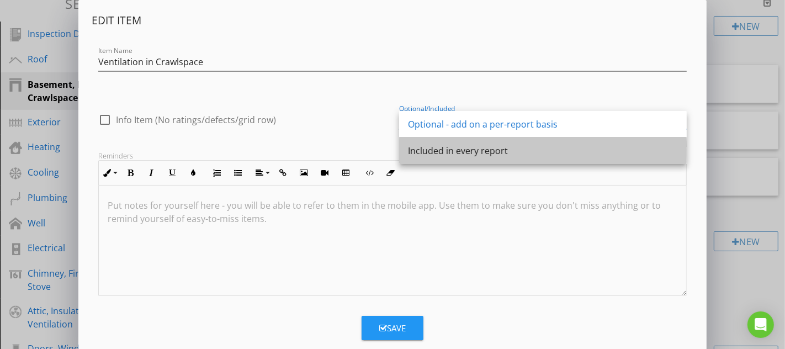
click at [452, 150] on div "Included in every report" at bounding box center [543, 150] width 270 height 13
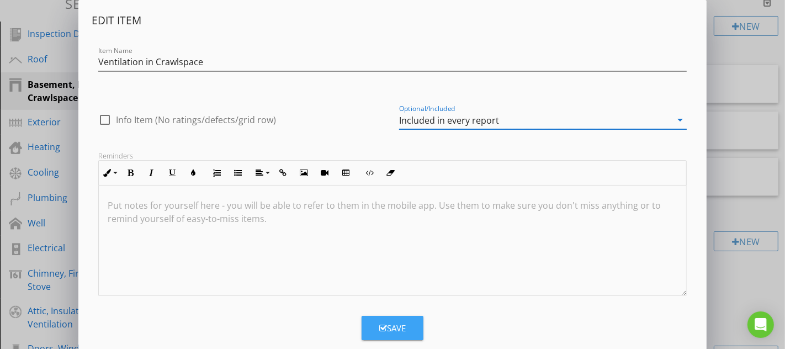
click at [391, 323] on div "Save" at bounding box center [392, 328] width 26 height 13
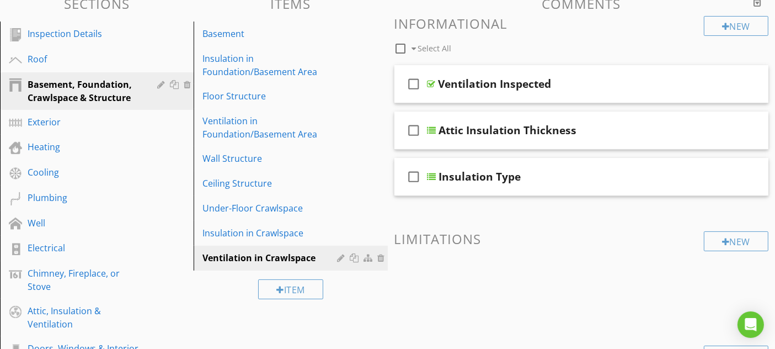
click at [312, 183] on div "Ceiling Structure" at bounding box center [272, 183] width 138 height 13
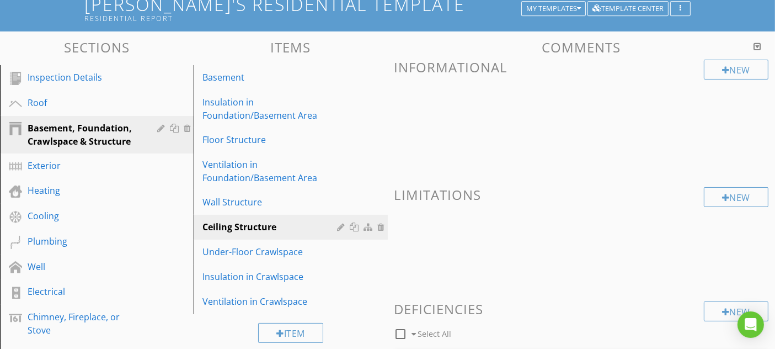
scroll to position [61, 0]
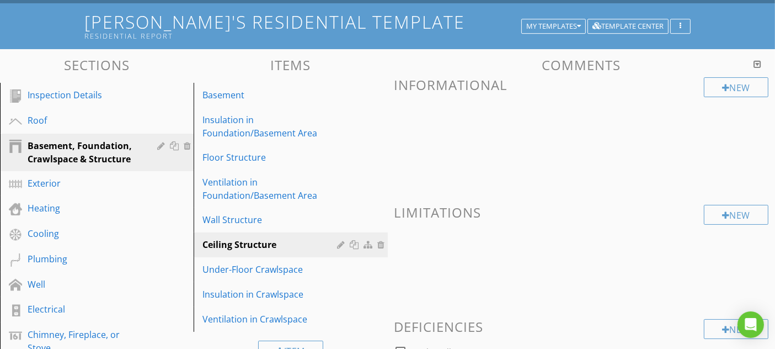
click at [306, 97] on div "Basement" at bounding box center [272, 94] width 138 height 13
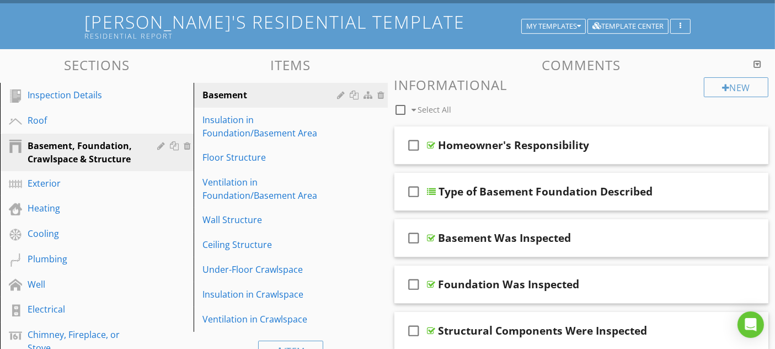
click at [310, 121] on div "Insulation in Foundation/Basement Area" at bounding box center [272, 126] width 138 height 26
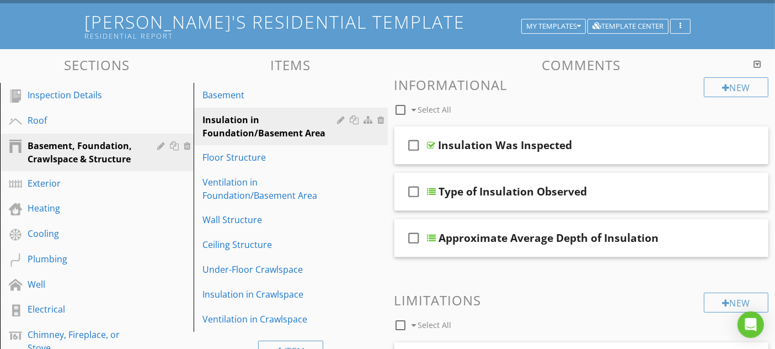
scroll to position [122, 0]
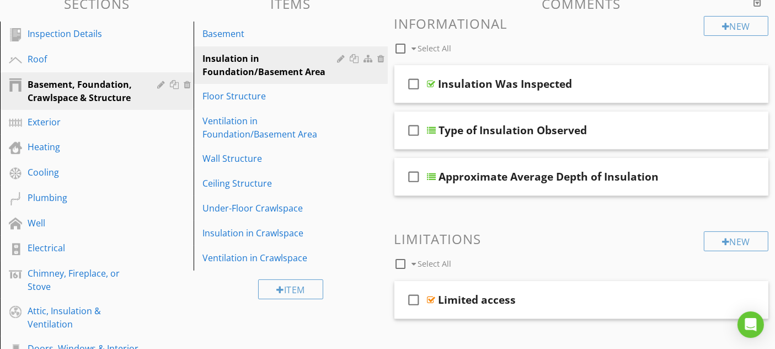
click at [308, 100] on div "Floor Structure" at bounding box center [272, 95] width 138 height 13
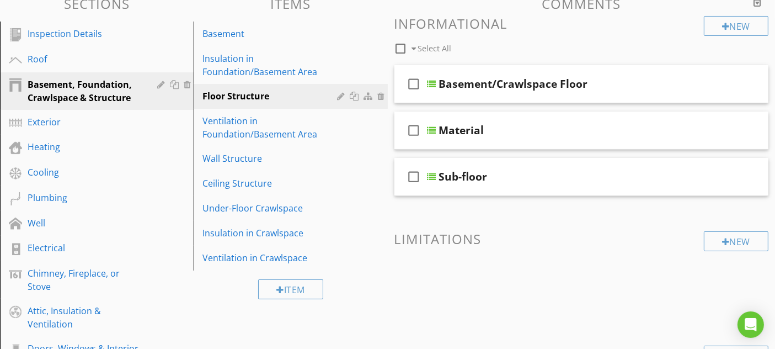
click at [618, 84] on div "Basement/Crawlspace Floor" at bounding box center [571, 83] width 264 height 13
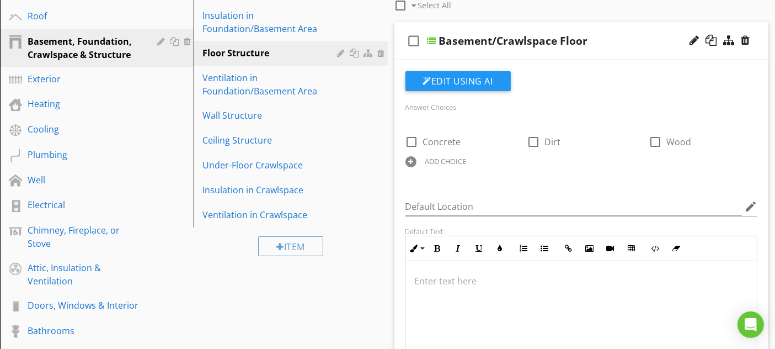
scroll to position [184, 0]
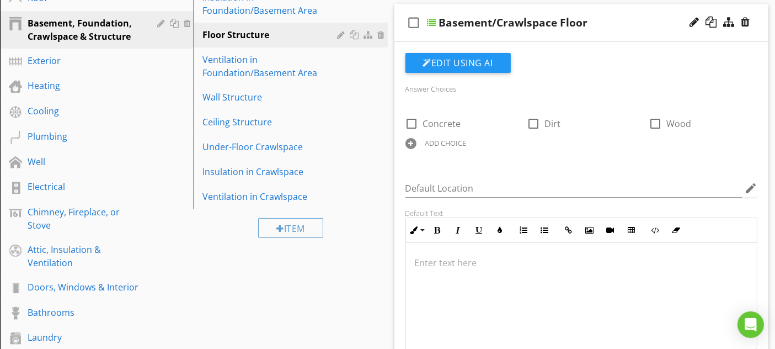
click at [649, 23] on div "Basement/Crawlspace Floor" at bounding box center [571, 22] width 264 height 13
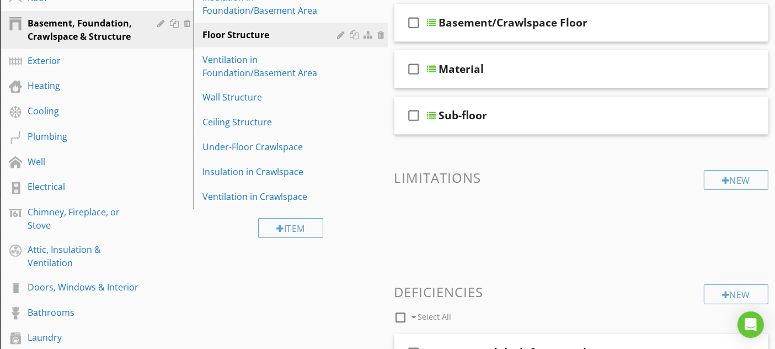
click at [317, 55] on div "Ventilation in Foundation/Basement Area" at bounding box center [272, 66] width 138 height 26
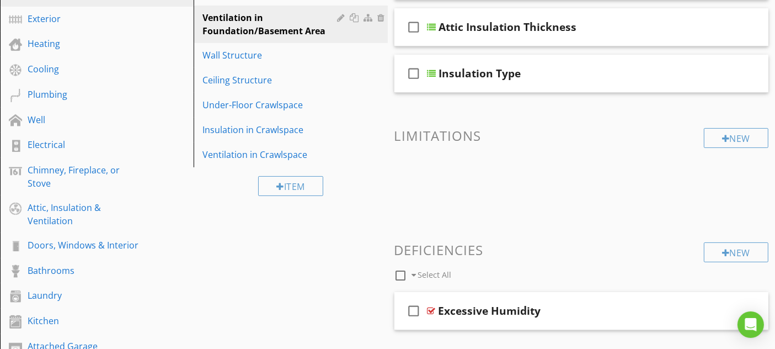
scroll to position [245, 0]
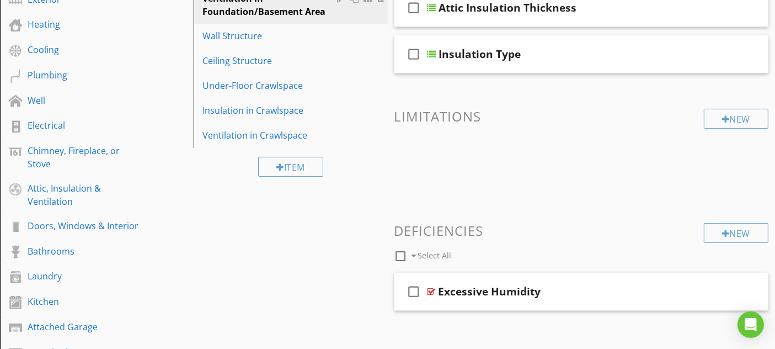
click at [318, 35] on div "Wall Structure" at bounding box center [272, 35] width 138 height 13
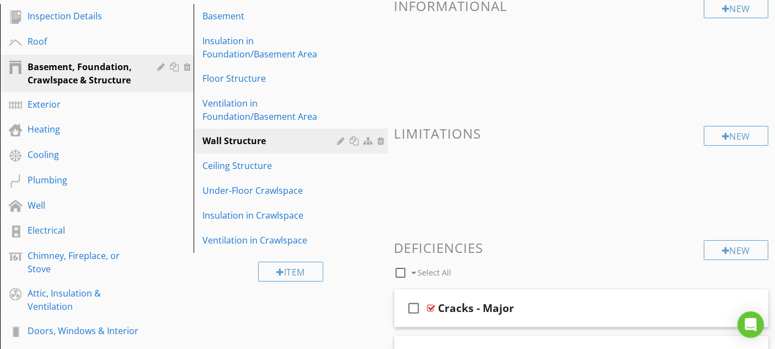
scroll to position [122, 0]
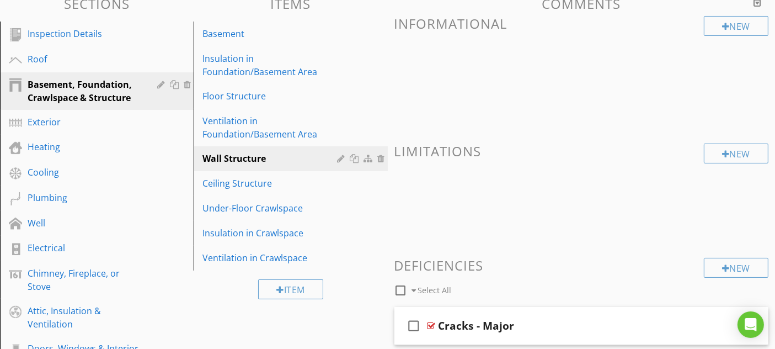
click at [127, 120] on div "Exterior" at bounding box center [85, 121] width 114 height 13
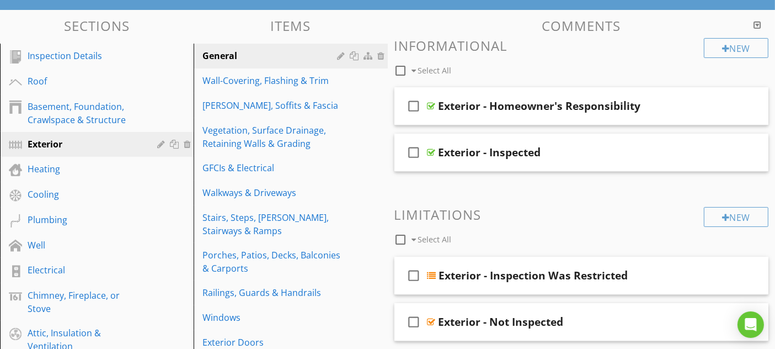
scroll to position [61, 0]
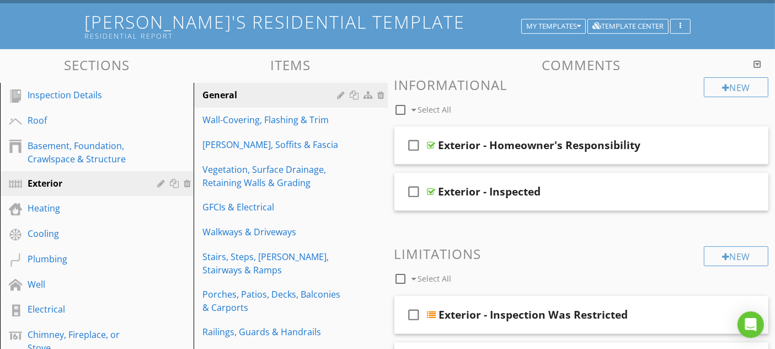
click at [260, 268] on div "Stairs, Steps, [PERSON_NAME], Stairways & Ramps" at bounding box center [272, 263] width 138 height 26
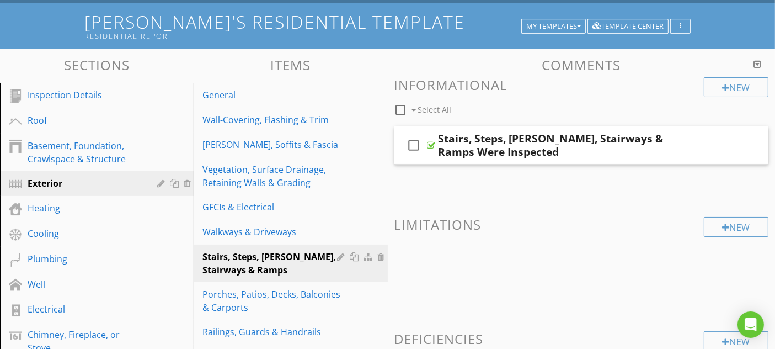
click at [578, 158] on div "check_box_outline_blank Stairs, Steps, [PERSON_NAME], Stairways & Ramps Were In…" at bounding box center [582, 145] width 375 height 38
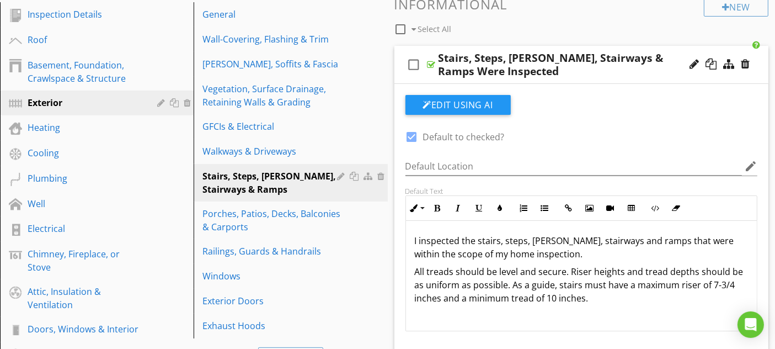
scroll to position [122, 0]
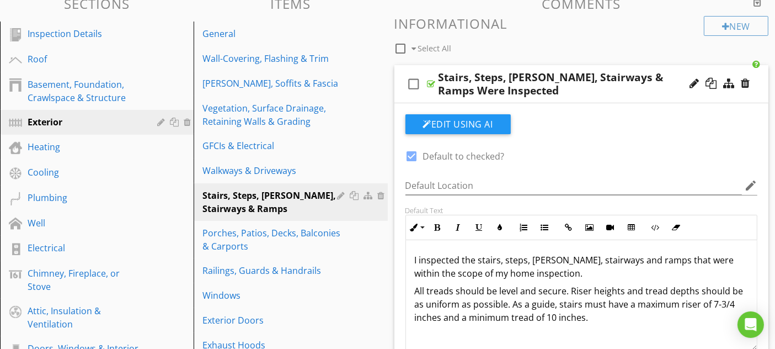
click at [571, 67] on div "check_box_outline_blank Stairs, Steps, [PERSON_NAME], Stairways & Ramps Were In…" at bounding box center [582, 84] width 375 height 38
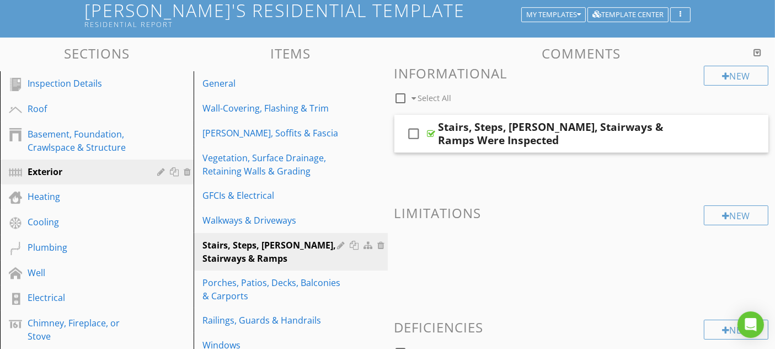
scroll to position [72, 0]
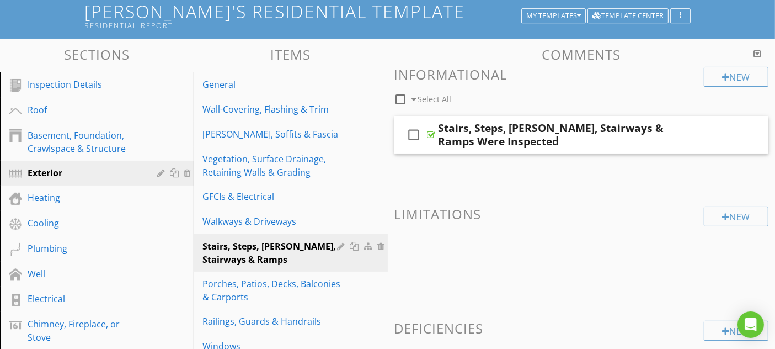
click at [83, 204] on div "Heating" at bounding box center [105, 198] width 155 height 14
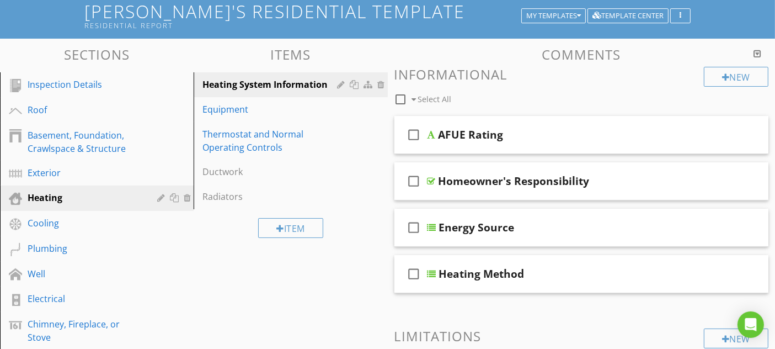
click at [280, 169] on div "Ductwork" at bounding box center [272, 171] width 138 height 13
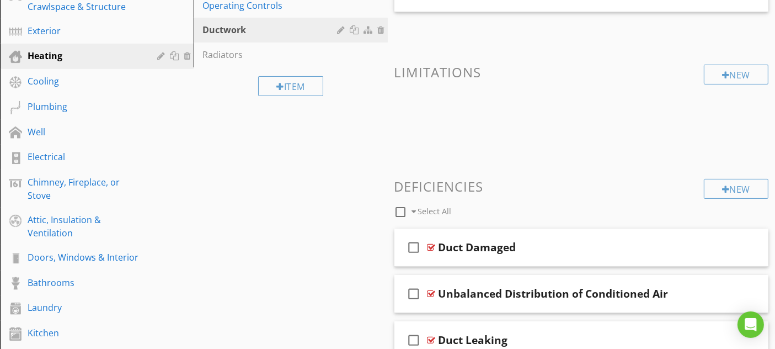
scroll to position [194, 0]
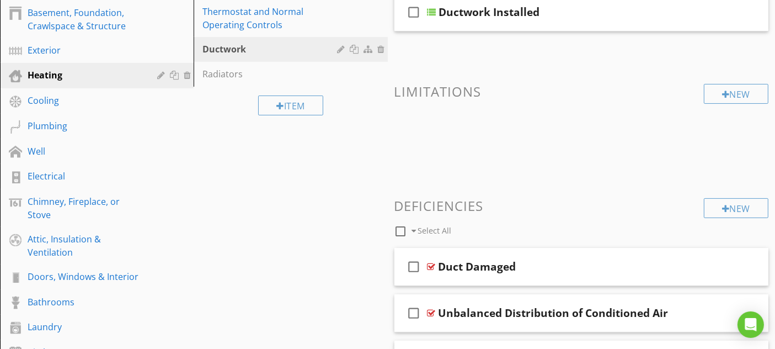
click at [604, 17] on div "Ductwork Installed" at bounding box center [571, 12] width 264 height 13
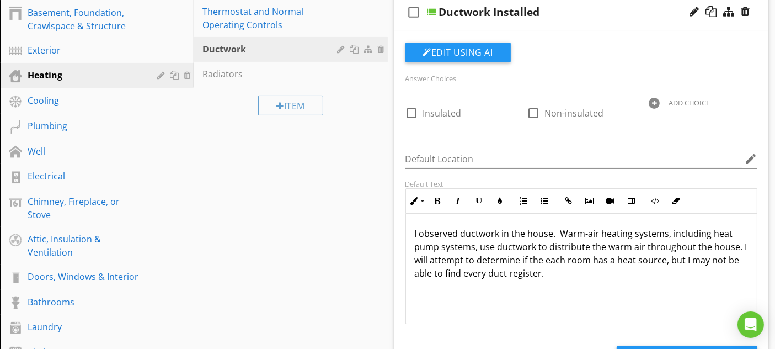
click at [65, 97] on div "Cooling" at bounding box center [85, 100] width 114 height 13
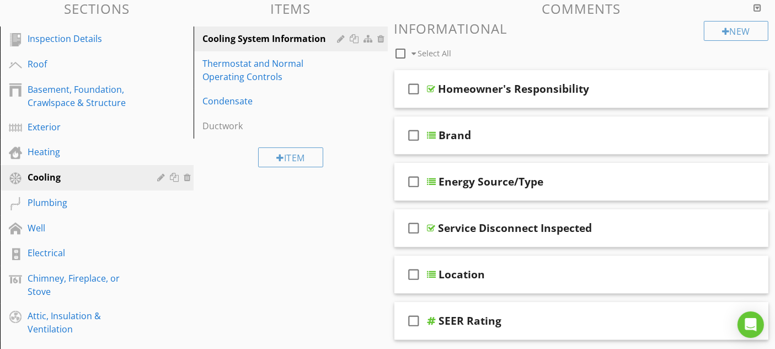
scroll to position [122, 0]
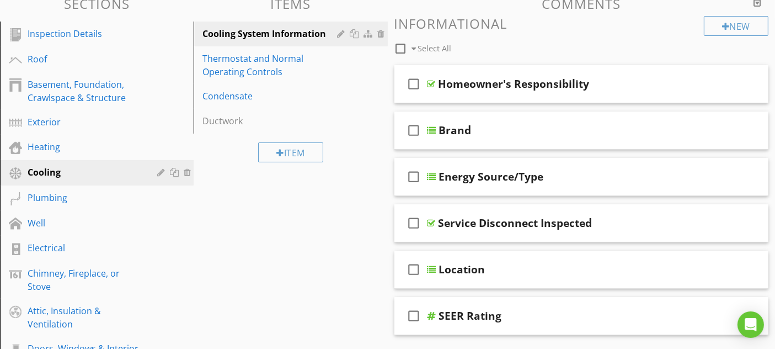
click at [101, 198] on div "Plumbing" at bounding box center [85, 197] width 114 height 13
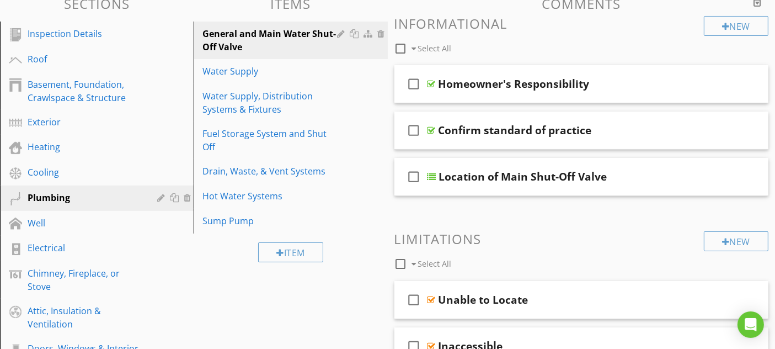
click at [90, 220] on div "Well" at bounding box center [85, 222] width 114 height 13
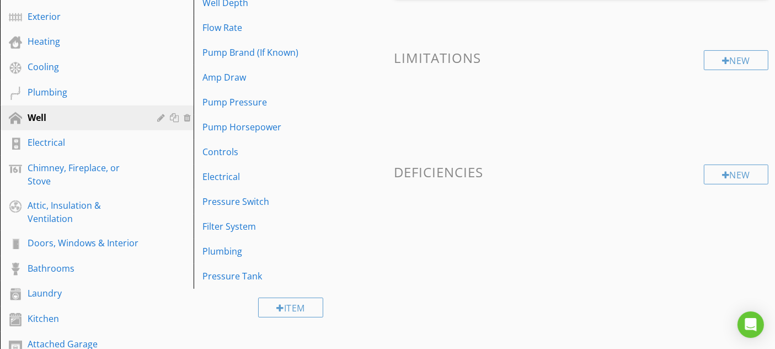
scroll to position [245, 0]
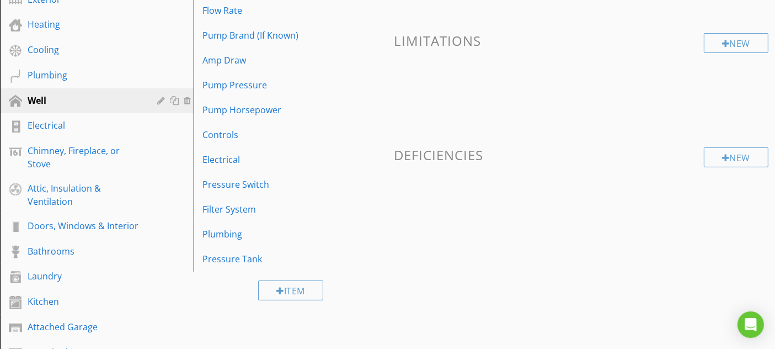
click at [108, 121] on div "Electrical" at bounding box center [85, 125] width 114 height 13
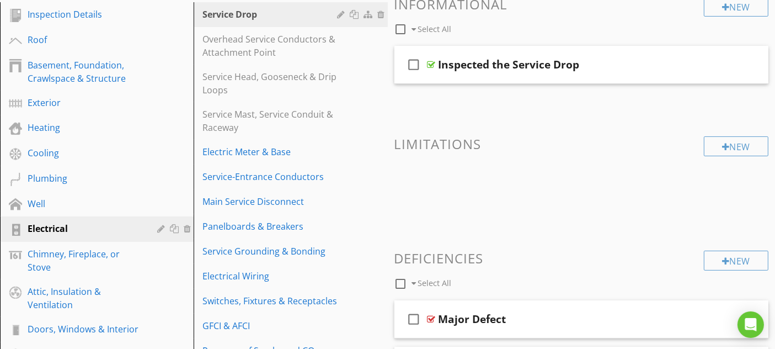
scroll to position [122, 0]
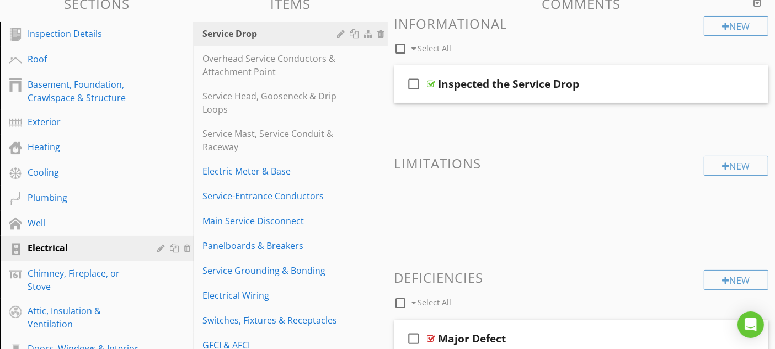
click at [279, 67] on div "Overhead Service Conductors & Attachment Point" at bounding box center [272, 65] width 138 height 26
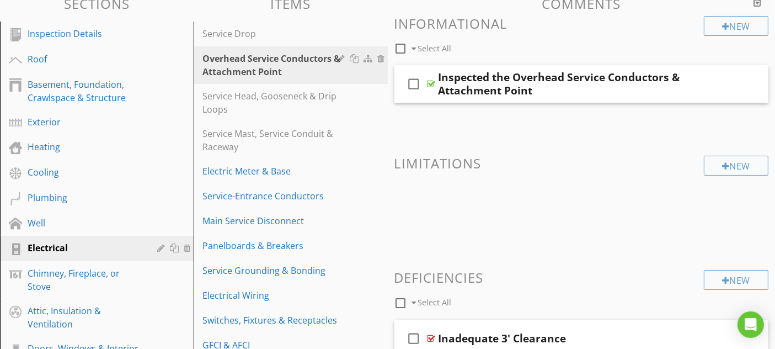
click at [282, 36] on div "Service Drop" at bounding box center [272, 33] width 138 height 13
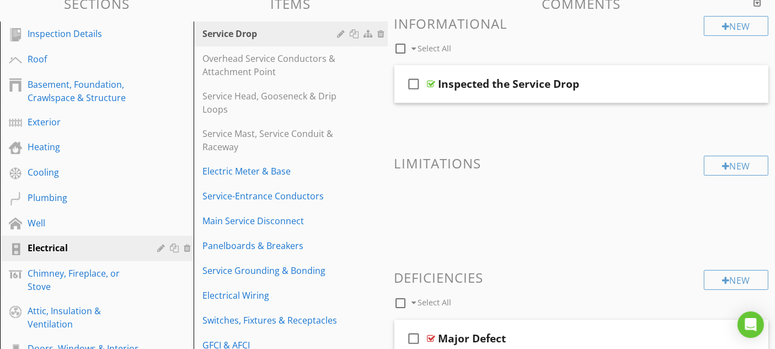
click at [332, 197] on div "Service-Entrance Conductors" at bounding box center [272, 195] width 138 height 13
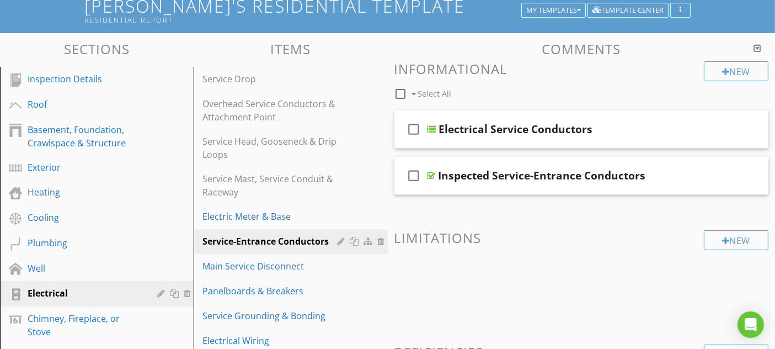
scroll to position [61, 0]
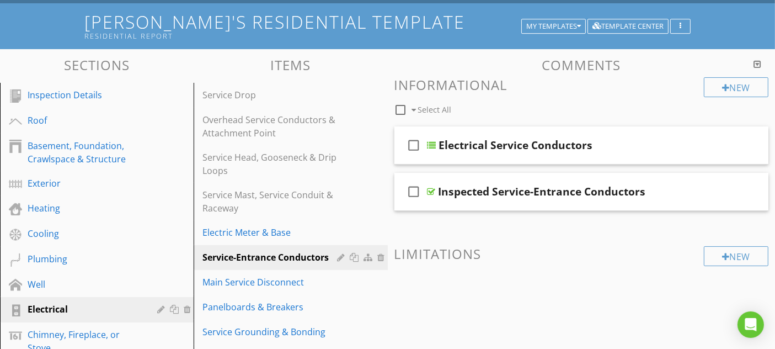
click at [303, 98] on div "Service Drop" at bounding box center [272, 94] width 138 height 13
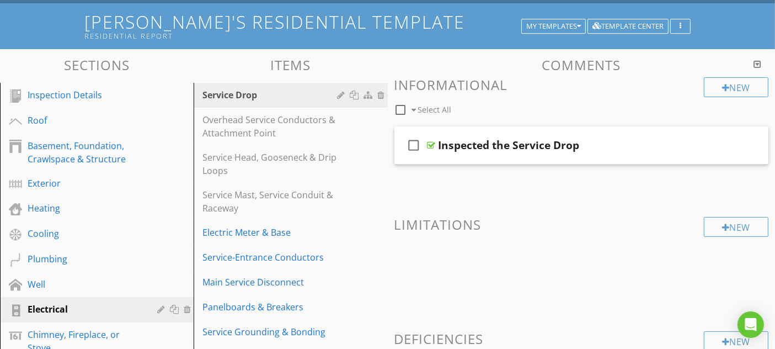
click at [309, 143] on link "Overhead Service Conductors & Attachment Point" at bounding box center [292, 127] width 190 height 38
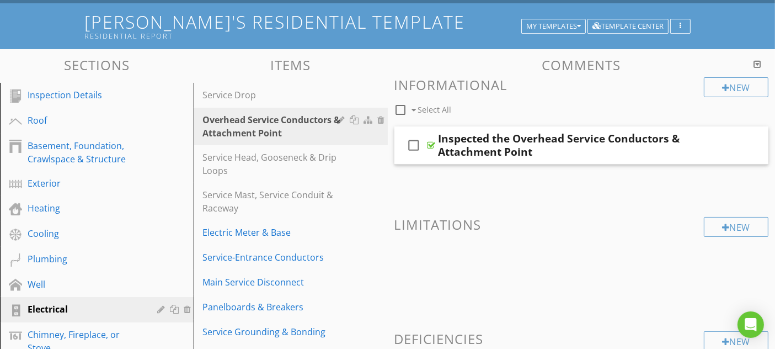
click at [302, 87] on link "Service Drop" at bounding box center [292, 95] width 190 height 24
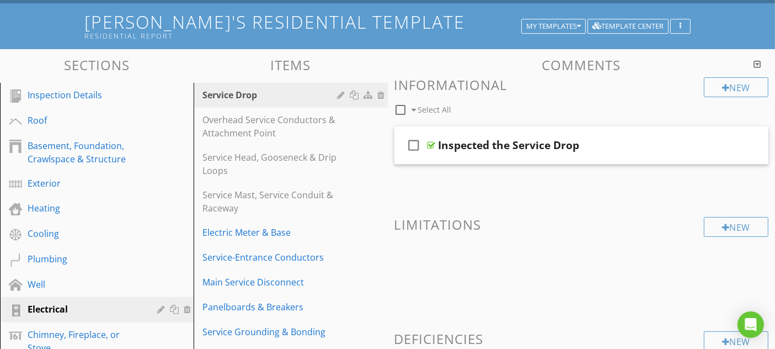
click at [338, 92] on div at bounding box center [343, 94] width 10 height 9
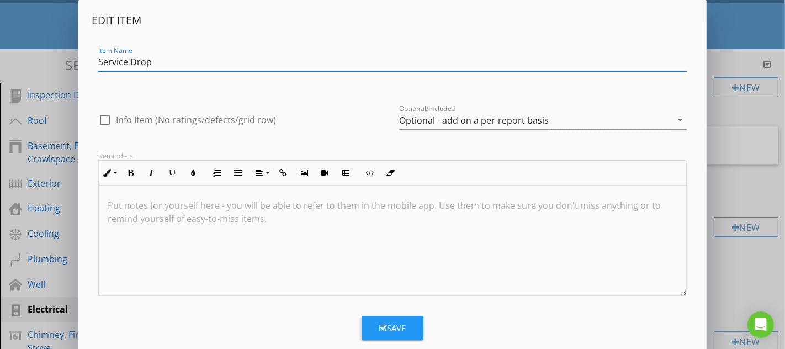
click at [464, 121] on div "Optional - add on a per-report basis" at bounding box center [474, 120] width 150 height 10
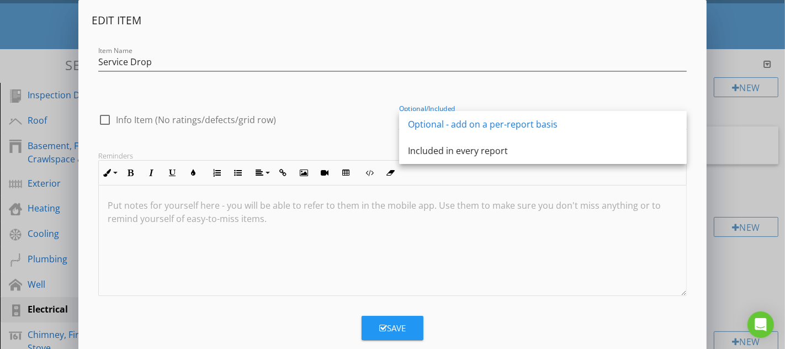
click at [463, 145] on div "Included in every report" at bounding box center [543, 150] width 270 height 13
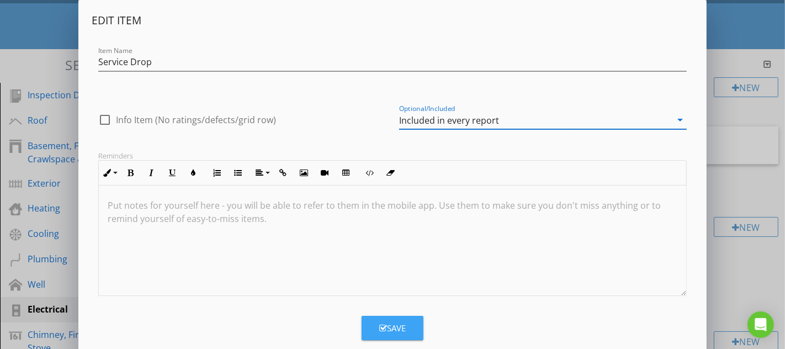
click at [395, 334] on button "Save" at bounding box center [392, 328] width 62 height 24
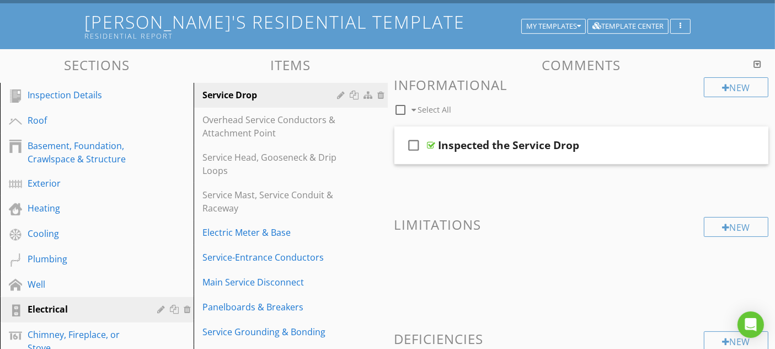
click at [308, 131] on div "Overhead Service Conductors & Attachment Point" at bounding box center [272, 126] width 138 height 26
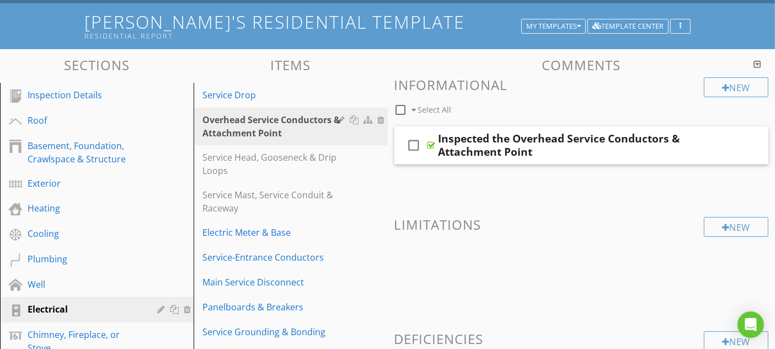
click at [340, 119] on div at bounding box center [343, 119] width 10 height 9
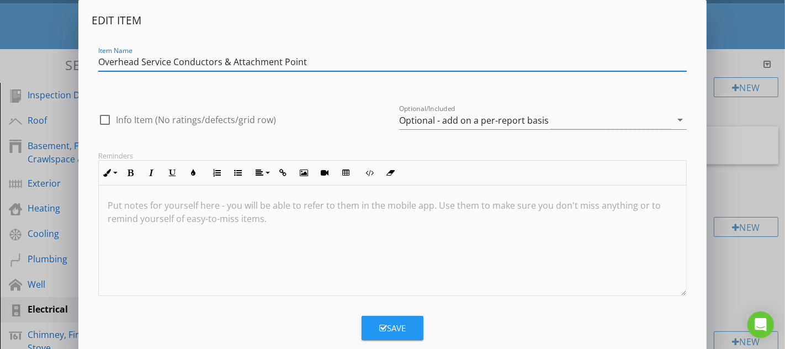
click at [528, 122] on div "Optional - add on a per-report basis" at bounding box center [474, 120] width 150 height 10
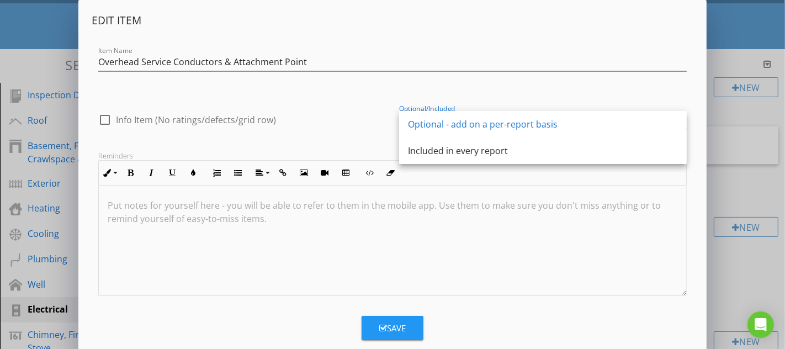
click at [492, 146] on div "Included in every report" at bounding box center [543, 150] width 270 height 13
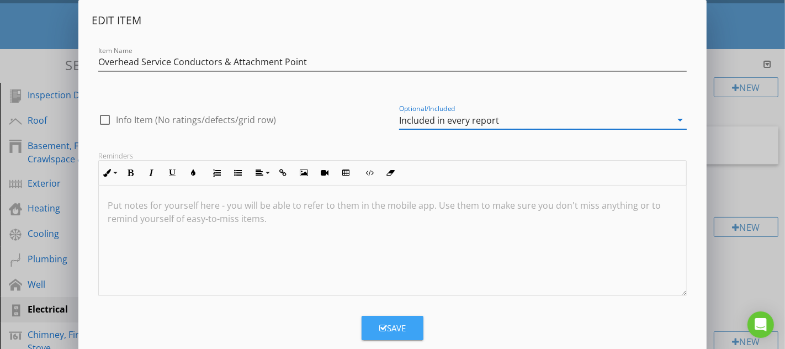
click at [395, 322] on div "Save" at bounding box center [392, 328] width 26 height 13
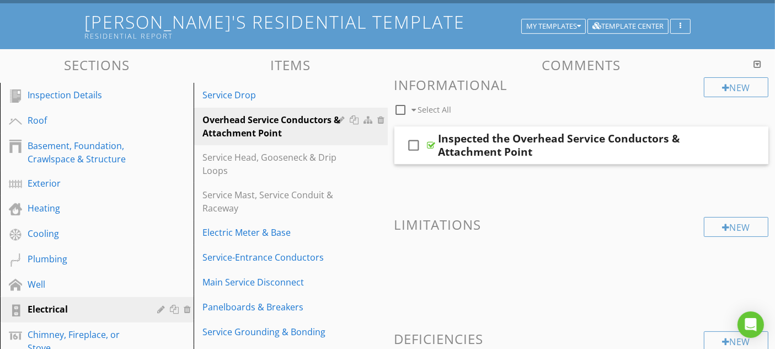
click at [281, 172] on div "Service Head, Gooseneck & Drip Loops" at bounding box center [272, 164] width 138 height 26
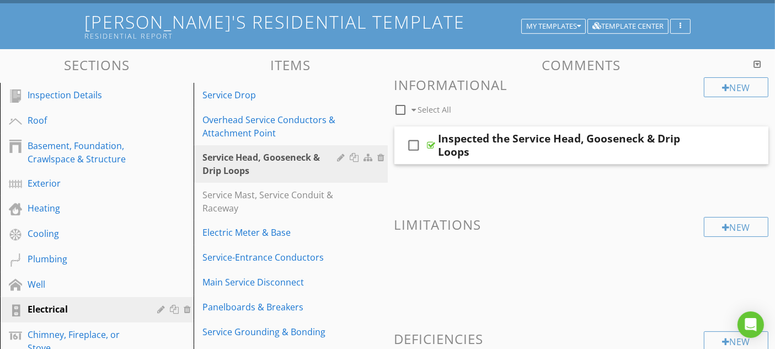
click at [340, 156] on div at bounding box center [343, 157] width 10 height 9
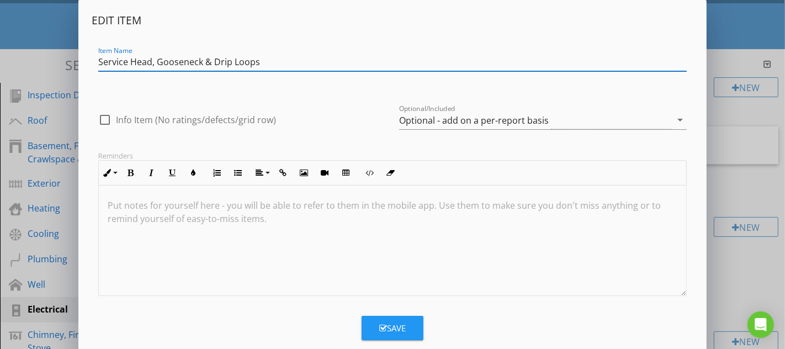
click at [433, 122] on div "Optional - add on a per-report basis" at bounding box center [474, 120] width 150 height 10
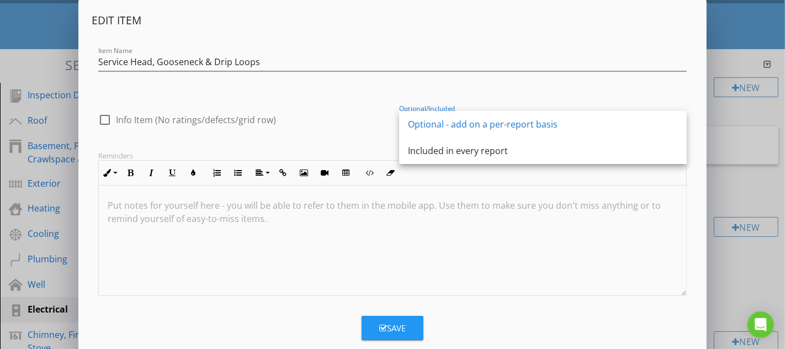
click at [430, 150] on div "Included in every report" at bounding box center [543, 150] width 270 height 13
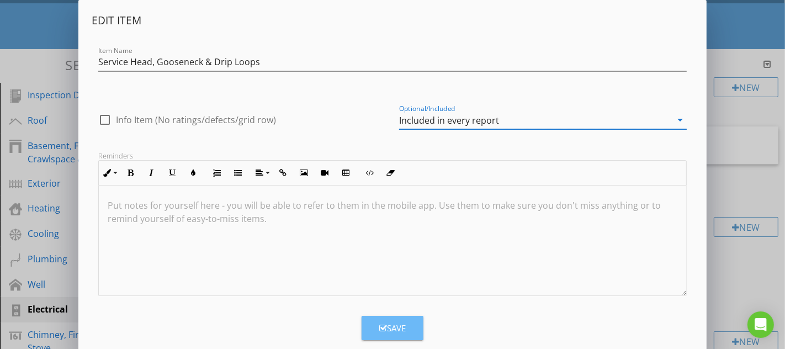
click at [411, 326] on button "Save" at bounding box center [392, 328] width 62 height 24
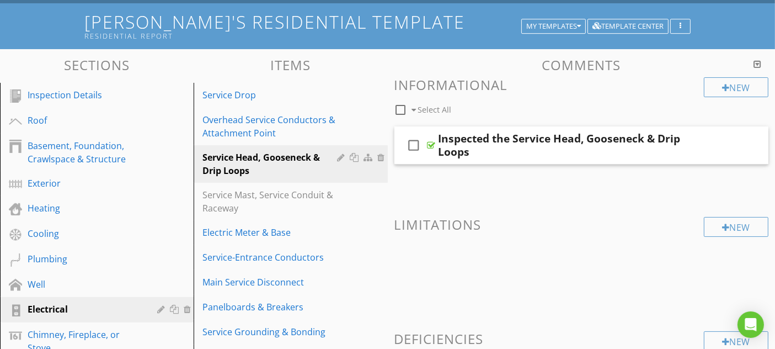
click at [276, 205] on div "Service Mast, Service Conduit & Raceway" at bounding box center [272, 201] width 138 height 26
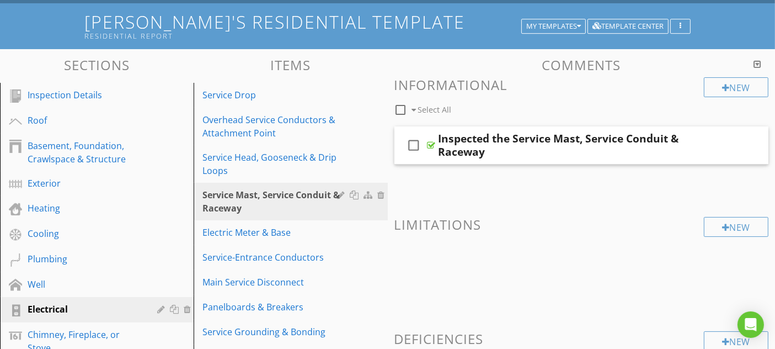
click at [341, 195] on div at bounding box center [343, 194] width 10 height 9
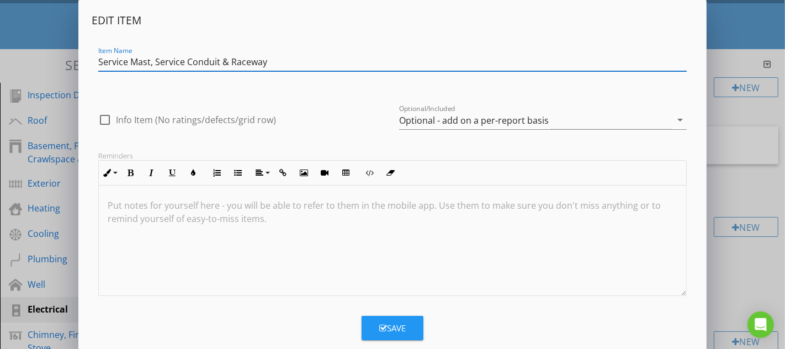
click at [450, 119] on div "Optional - add on a per-report basis" at bounding box center [474, 120] width 150 height 10
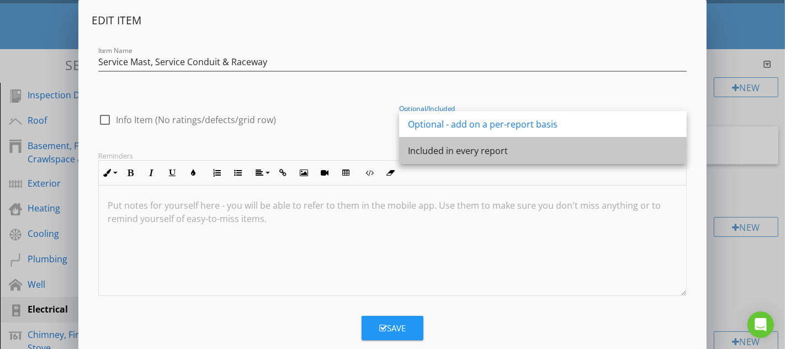
click at [451, 152] on div "Included in every report" at bounding box center [543, 150] width 270 height 13
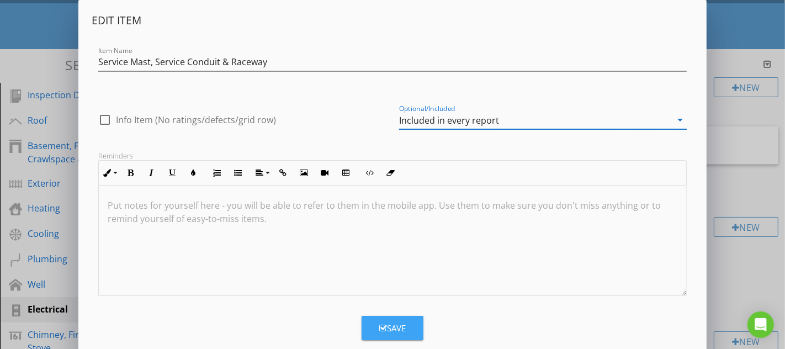
click at [411, 323] on button "Save" at bounding box center [392, 328] width 62 height 24
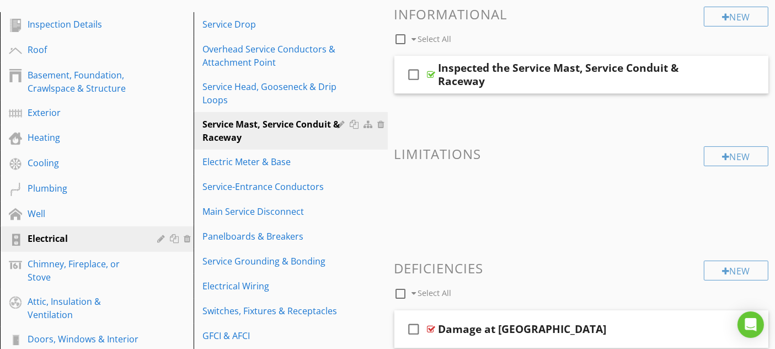
scroll to position [245, 0]
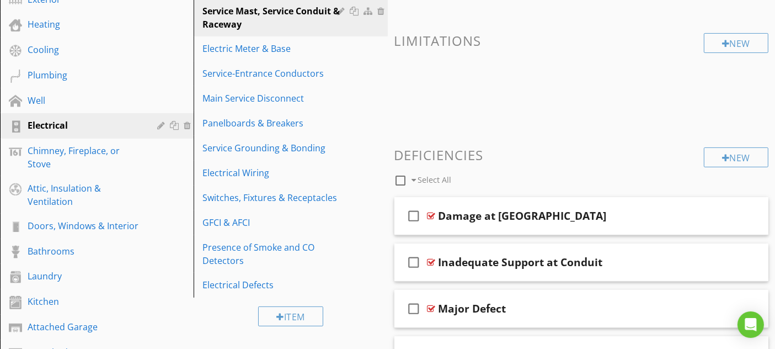
click at [96, 167] on div "Chimney, Fireplace, or Stove" at bounding box center [85, 157] width 114 height 26
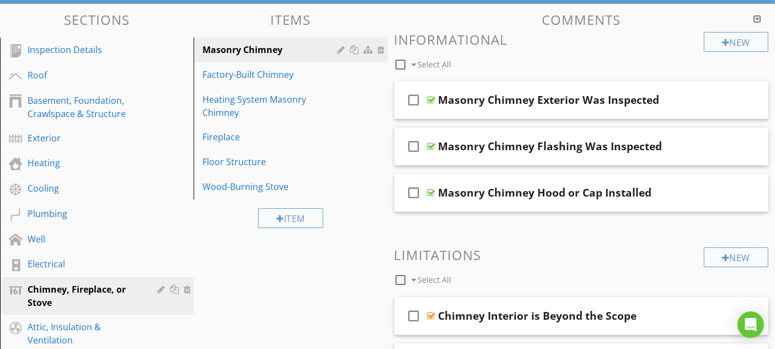
scroll to position [184, 0]
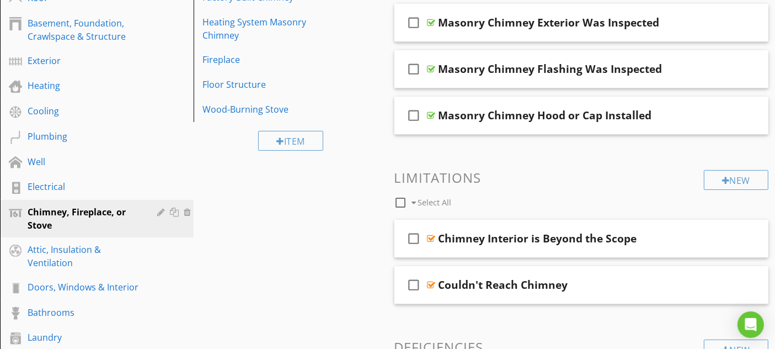
click at [101, 259] on div "Attic, Insulation & Ventilation" at bounding box center [85, 256] width 114 height 26
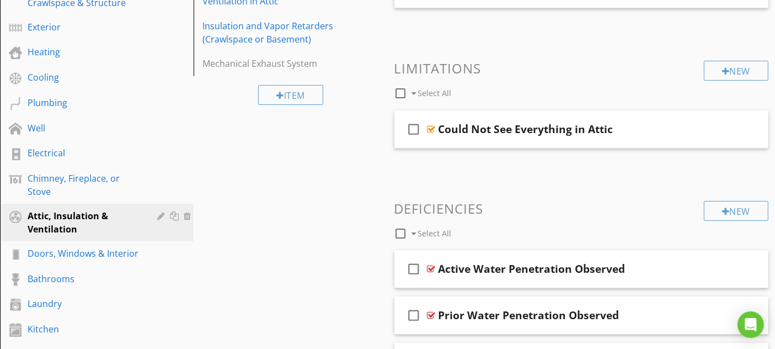
scroll to position [245, 0]
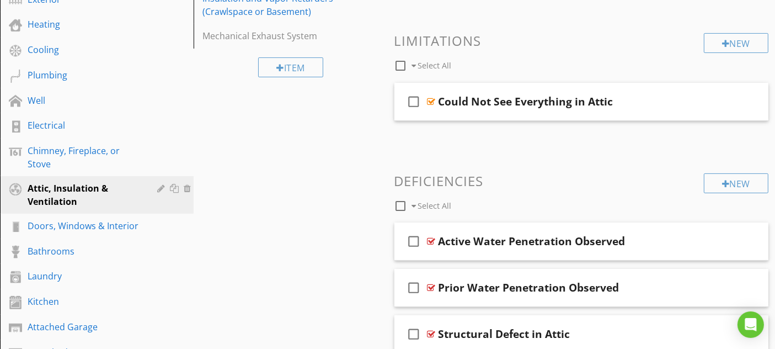
click at [146, 229] on div "Doors, Windows & Interior" at bounding box center [105, 226] width 155 height 14
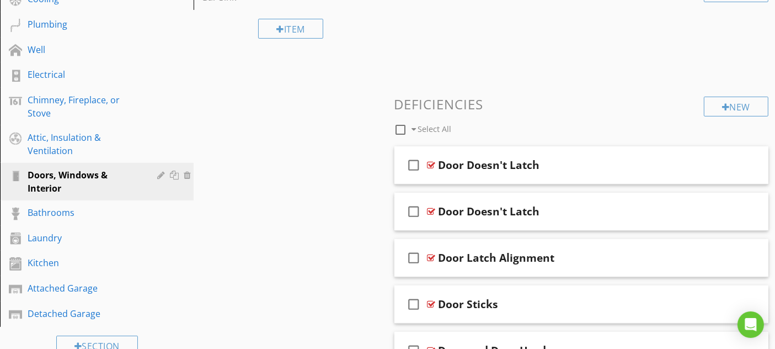
scroll to position [306, 0]
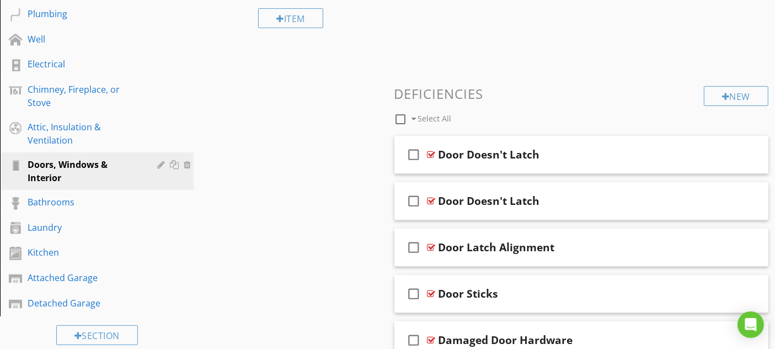
click at [100, 198] on div "Bathrooms" at bounding box center [85, 201] width 114 height 13
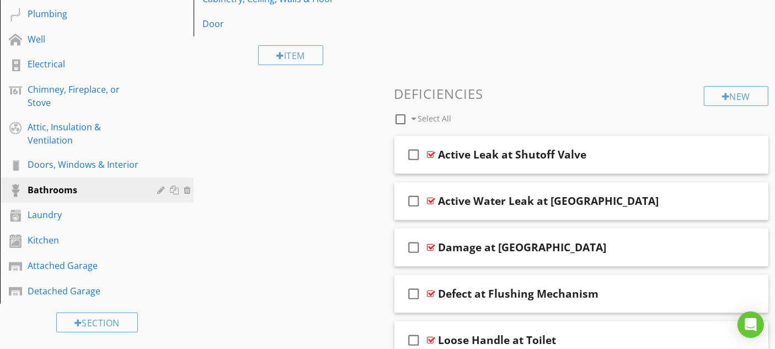
click at [95, 209] on div "Laundry" at bounding box center [85, 214] width 114 height 13
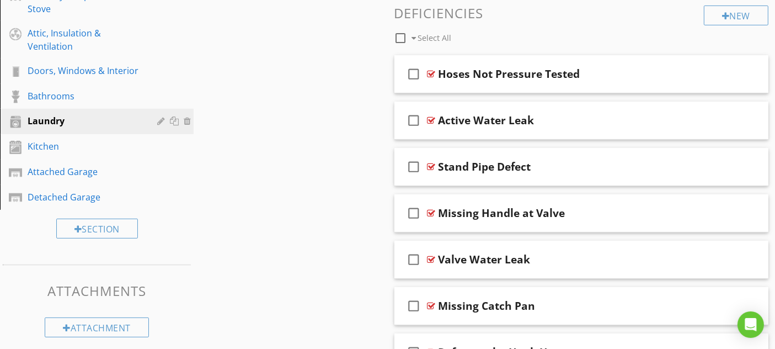
scroll to position [429, 0]
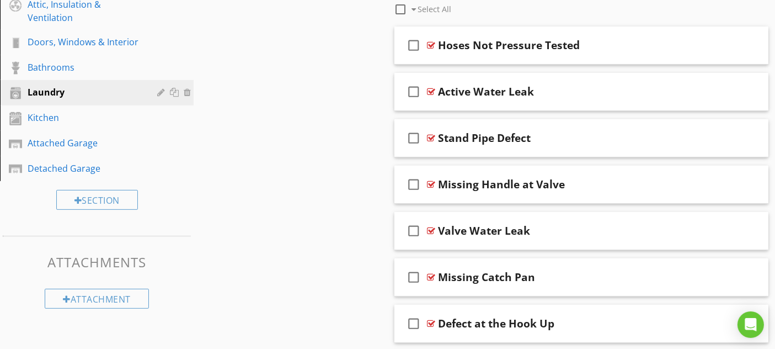
click at [116, 118] on div "Kitchen" at bounding box center [85, 117] width 114 height 13
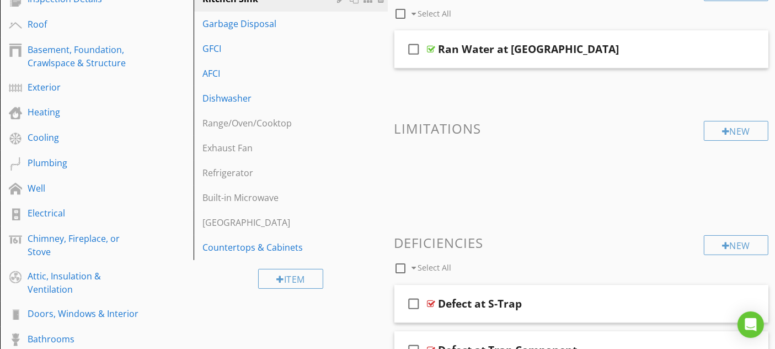
scroll to position [98, 0]
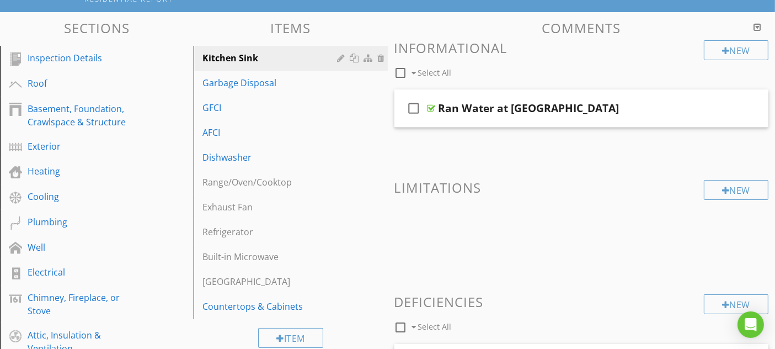
click at [315, 183] on div "Range/Oven/Cooktop" at bounding box center [272, 181] width 138 height 13
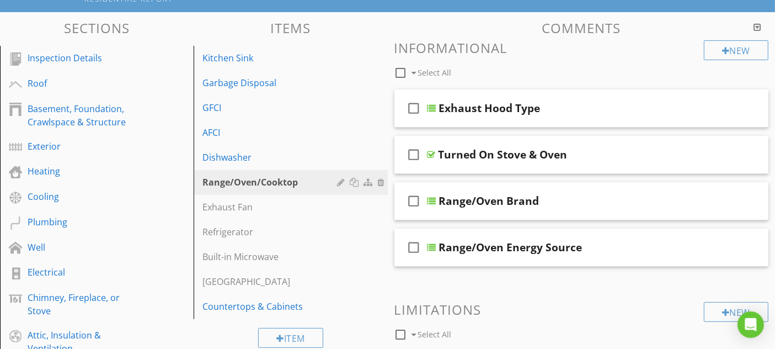
click at [340, 182] on div at bounding box center [343, 182] width 10 height 9
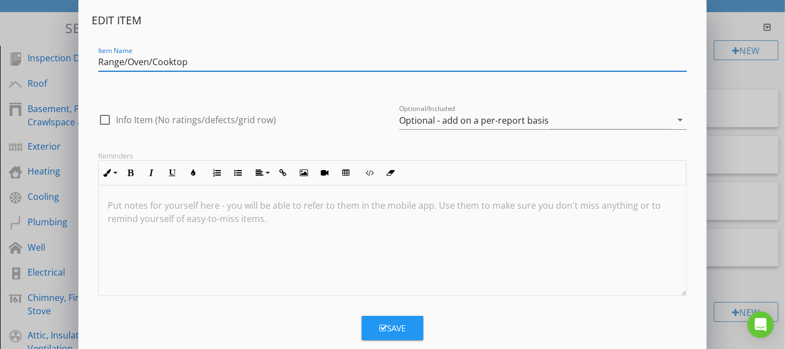
click at [426, 121] on div "Optional - add on a per-report basis" at bounding box center [474, 120] width 150 height 10
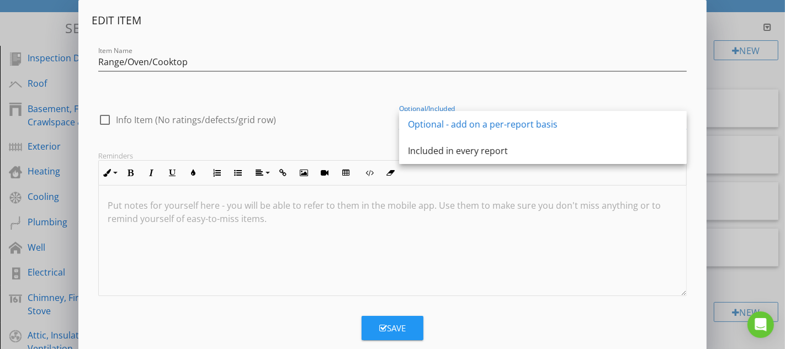
click at [439, 147] on div "Included in every report" at bounding box center [543, 150] width 270 height 13
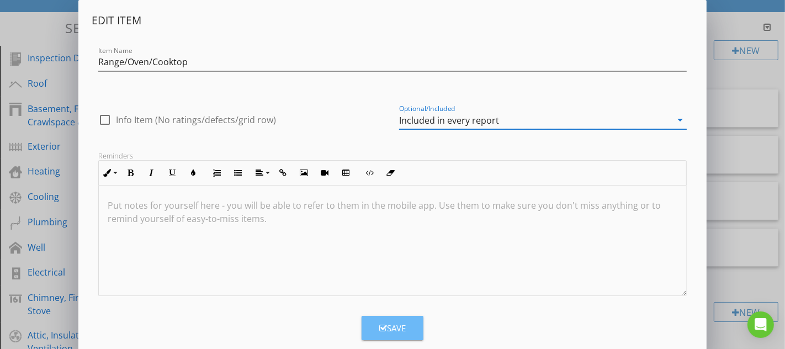
click at [391, 328] on div "Save" at bounding box center [392, 328] width 26 height 13
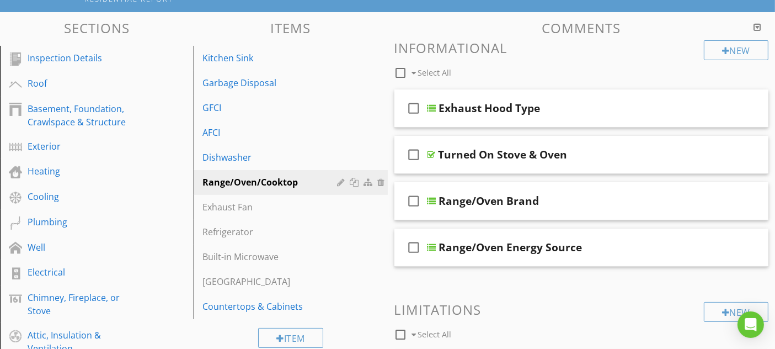
click at [0, 0] on div at bounding box center [0, 0] width 0 height 0
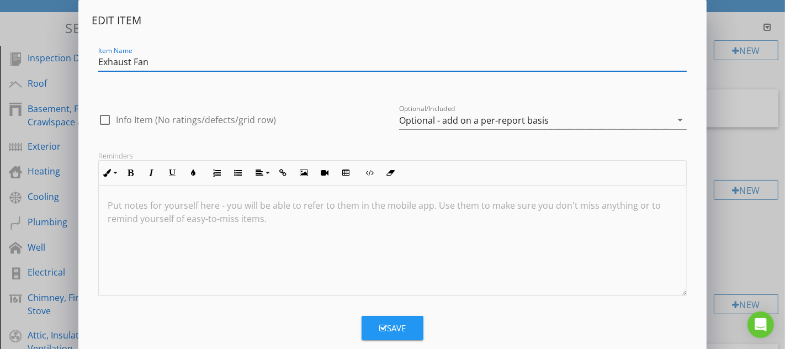
click at [466, 125] on div "Optional - add on a per-report basis" at bounding box center [474, 120] width 150 height 10
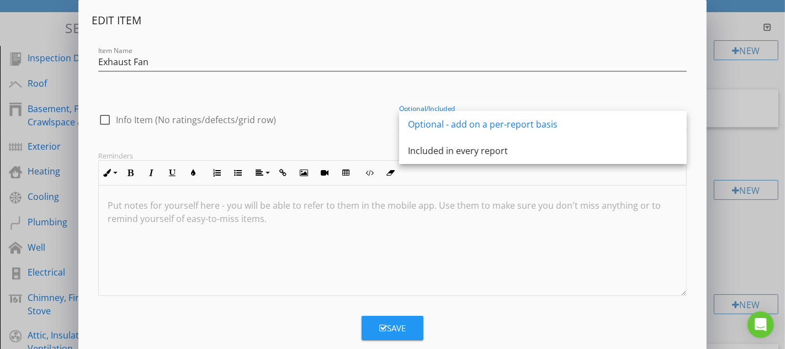
click at [467, 152] on div "Included in every report" at bounding box center [543, 150] width 270 height 13
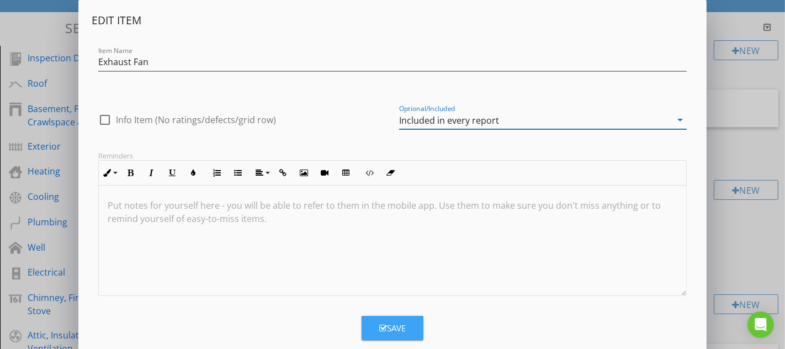
click at [408, 327] on button "Save" at bounding box center [392, 328] width 62 height 24
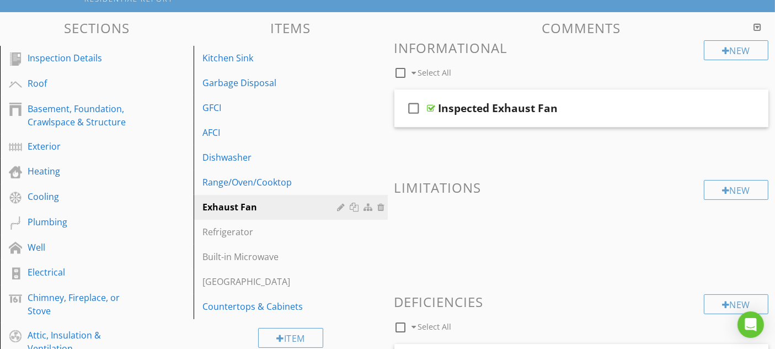
click at [285, 233] on div "Refrigerator" at bounding box center [272, 231] width 138 height 13
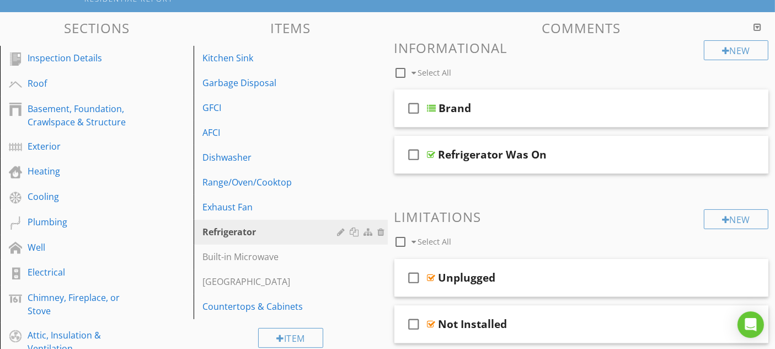
click at [342, 235] on div at bounding box center [343, 231] width 10 height 9
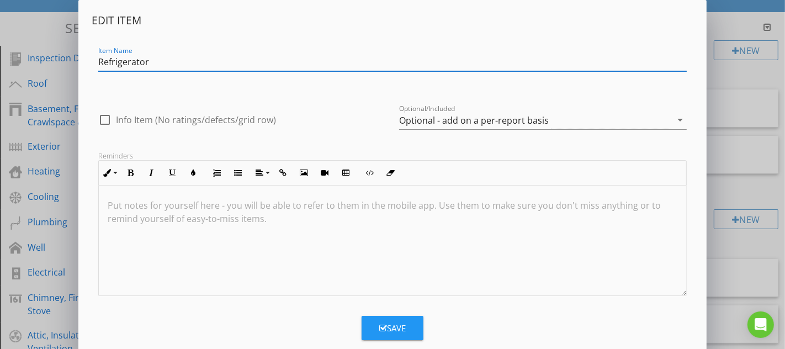
click at [465, 116] on div "Optional - add on a per-report basis" at bounding box center [474, 120] width 150 height 10
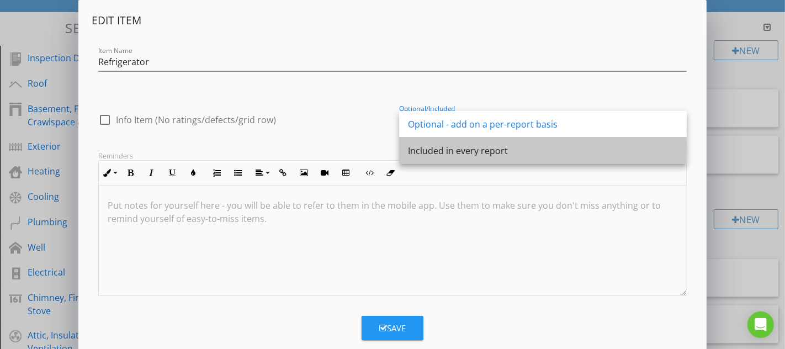
click at [470, 148] on div "Included in every report" at bounding box center [543, 150] width 270 height 13
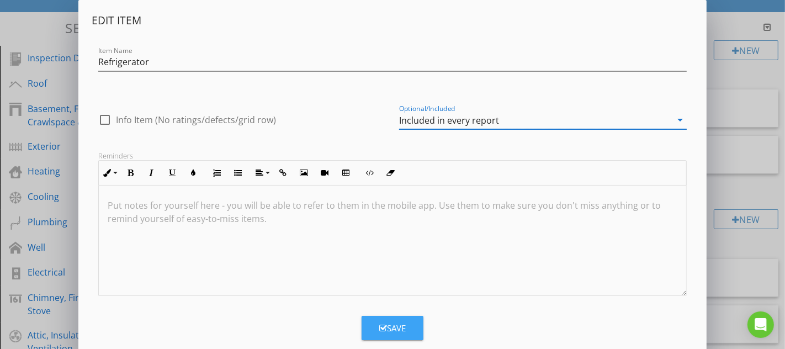
click at [385, 324] on icon "button" at bounding box center [383, 328] width 8 height 8
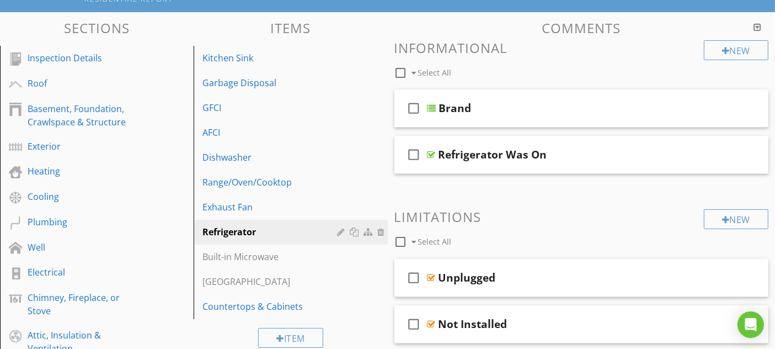
click at [306, 259] on div "Built-in Microwave" at bounding box center [272, 256] width 138 height 13
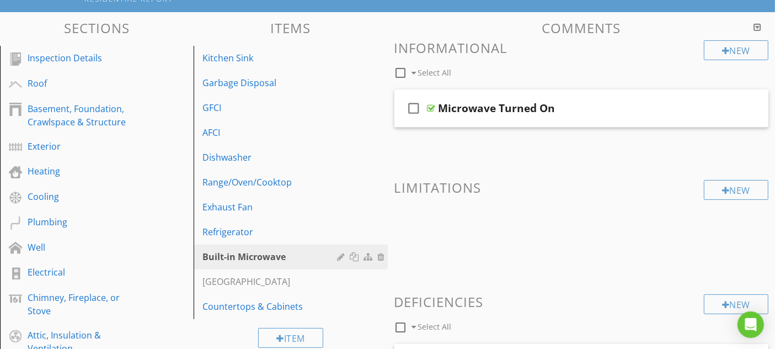
click at [348, 255] on div at bounding box center [343, 256] width 10 height 9
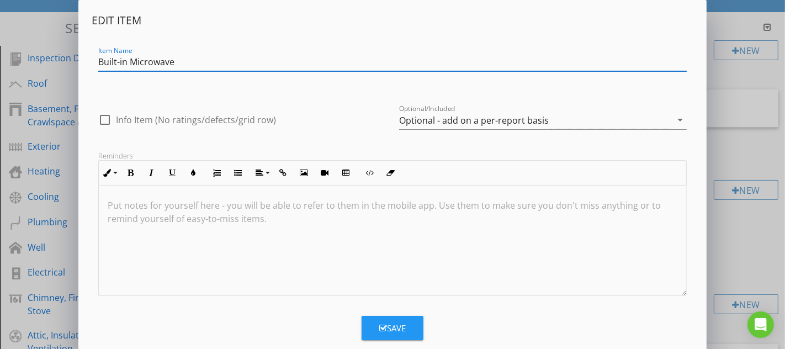
click at [516, 119] on div "Optional - add on a per-report basis" at bounding box center [474, 120] width 150 height 10
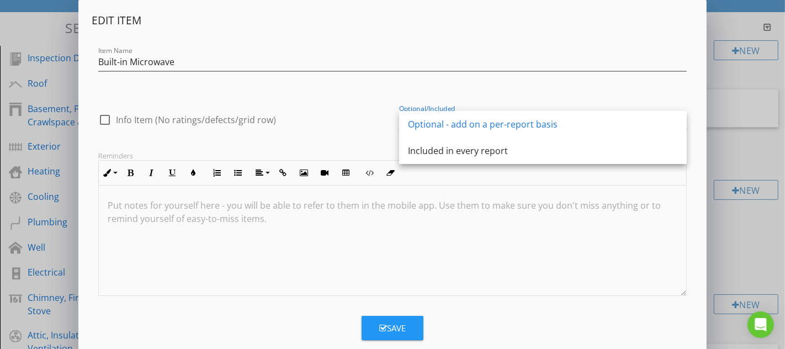
click at [511, 153] on div "Included in every report" at bounding box center [543, 150] width 270 height 13
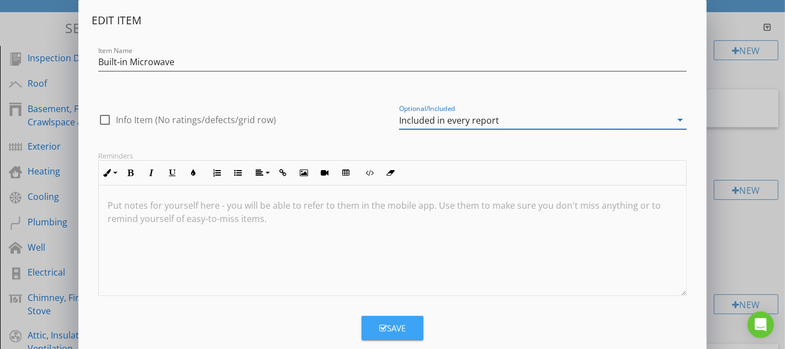
click at [415, 330] on button "Save" at bounding box center [392, 328] width 62 height 24
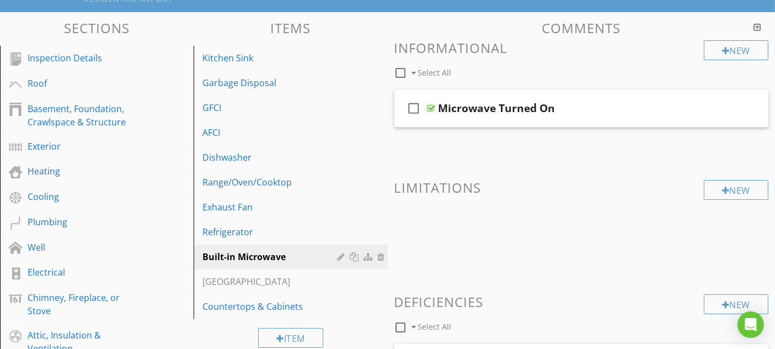
click at [291, 278] on div "[GEOGRAPHIC_DATA]" at bounding box center [272, 281] width 138 height 13
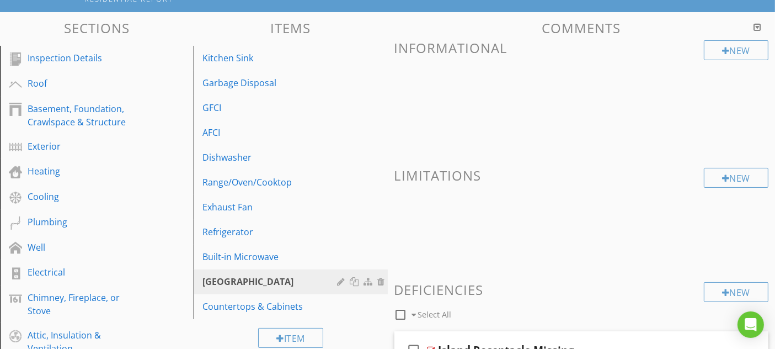
click at [338, 278] on div at bounding box center [343, 281] width 10 height 9
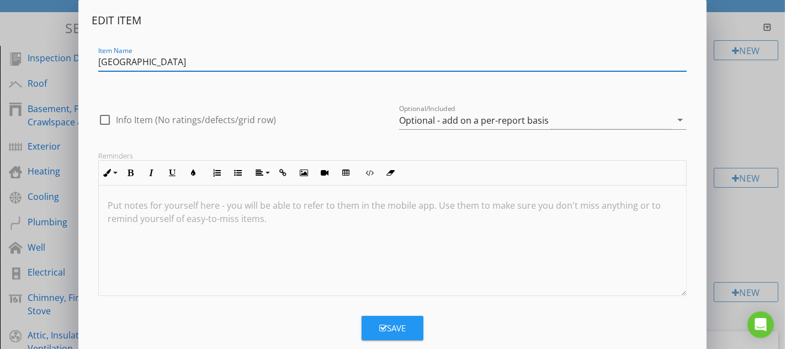
click at [430, 119] on div "Optional - add on a per-report basis" at bounding box center [474, 120] width 150 height 10
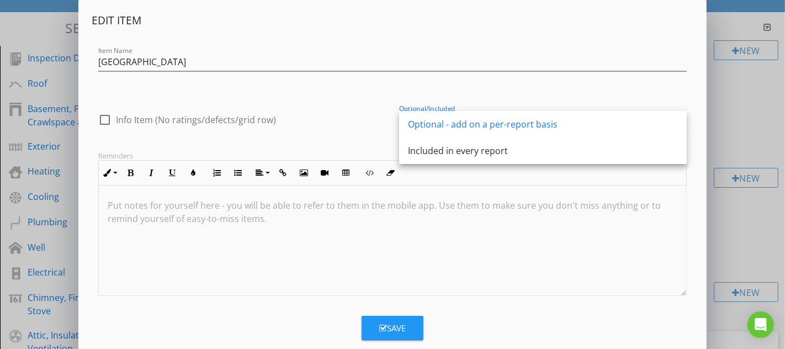
click at [425, 156] on div "Included in every report" at bounding box center [543, 150] width 270 height 13
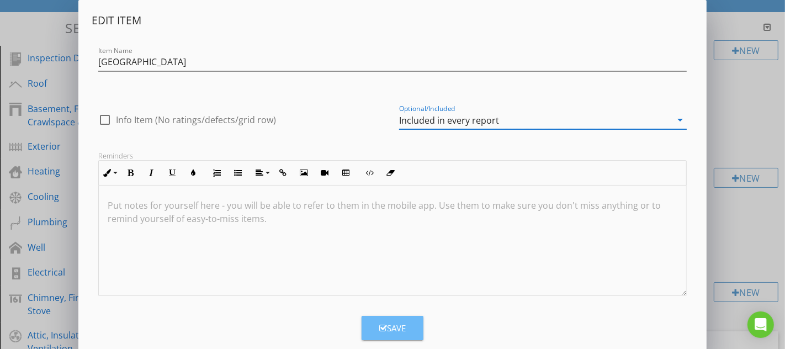
click at [387, 329] on div "Save" at bounding box center [392, 328] width 26 height 13
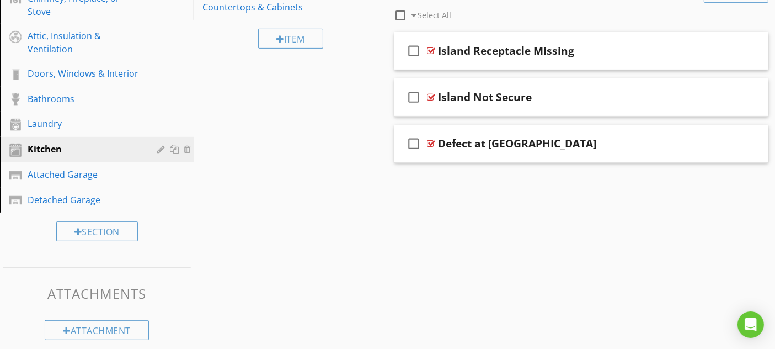
scroll to position [405, 0]
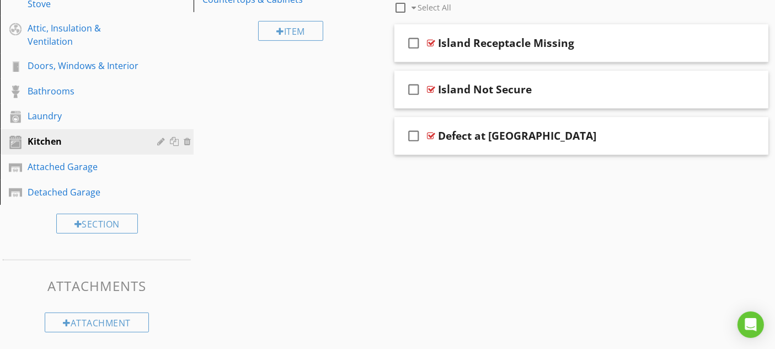
click at [123, 163] on div "Attached Garage" at bounding box center [85, 166] width 114 height 13
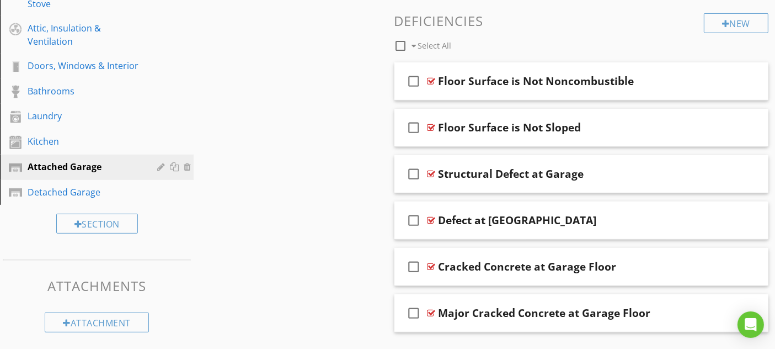
click at [122, 193] on div "Detached Garage" at bounding box center [85, 191] width 114 height 13
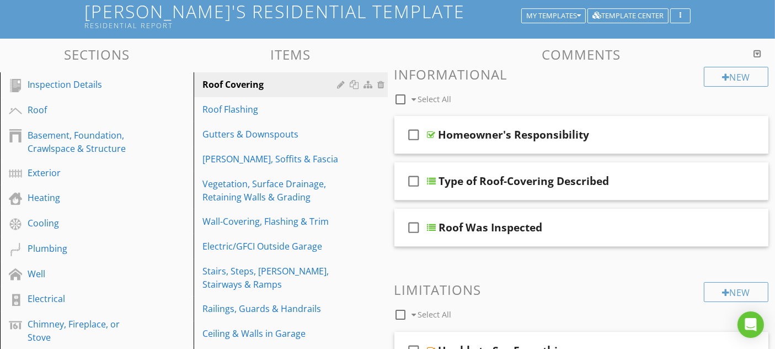
scroll to position [0, 0]
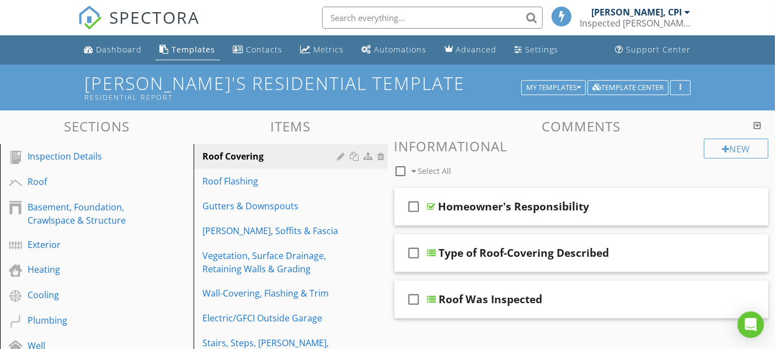
click at [106, 44] on div "Dashboard" at bounding box center [120, 49] width 46 height 10
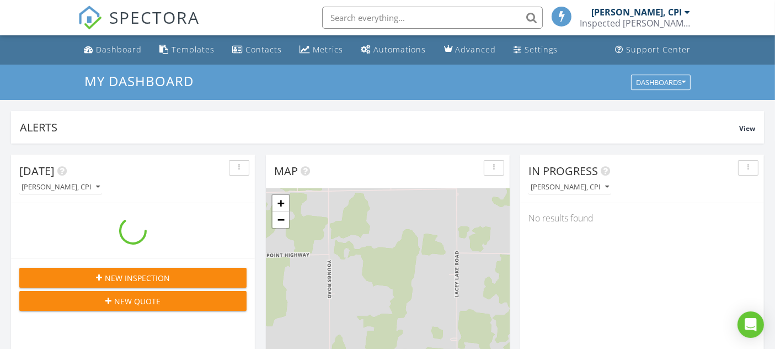
scroll to position [1023, 795]
